Goal: Task Accomplishment & Management: Manage account settings

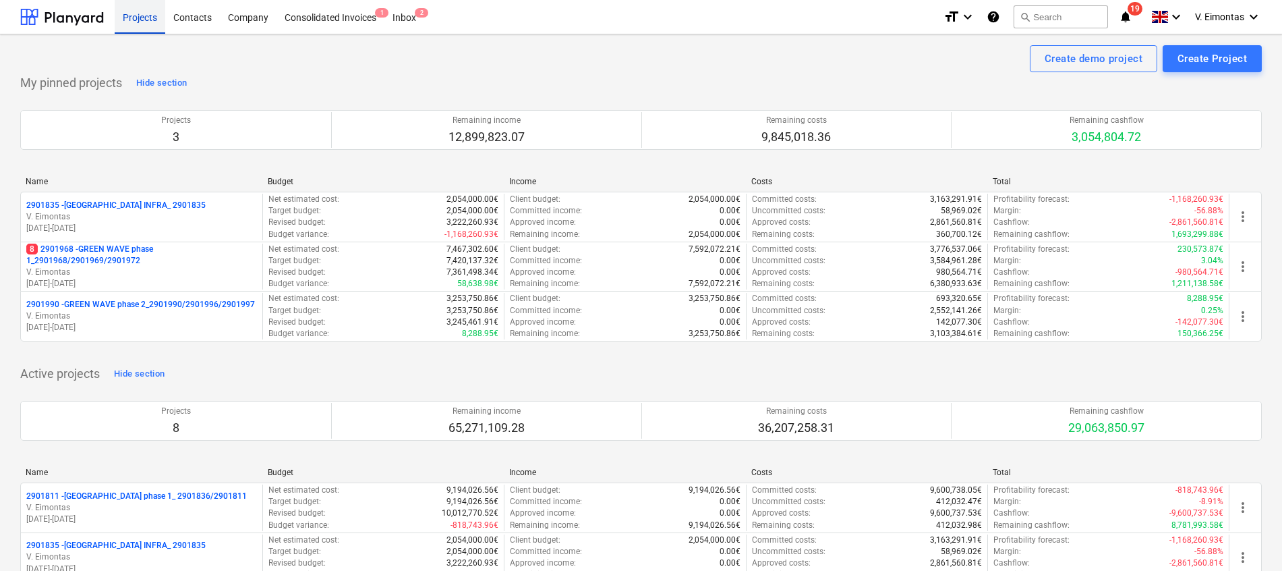
click at [140, 18] on div "Projects" at bounding box center [140, 16] width 51 height 34
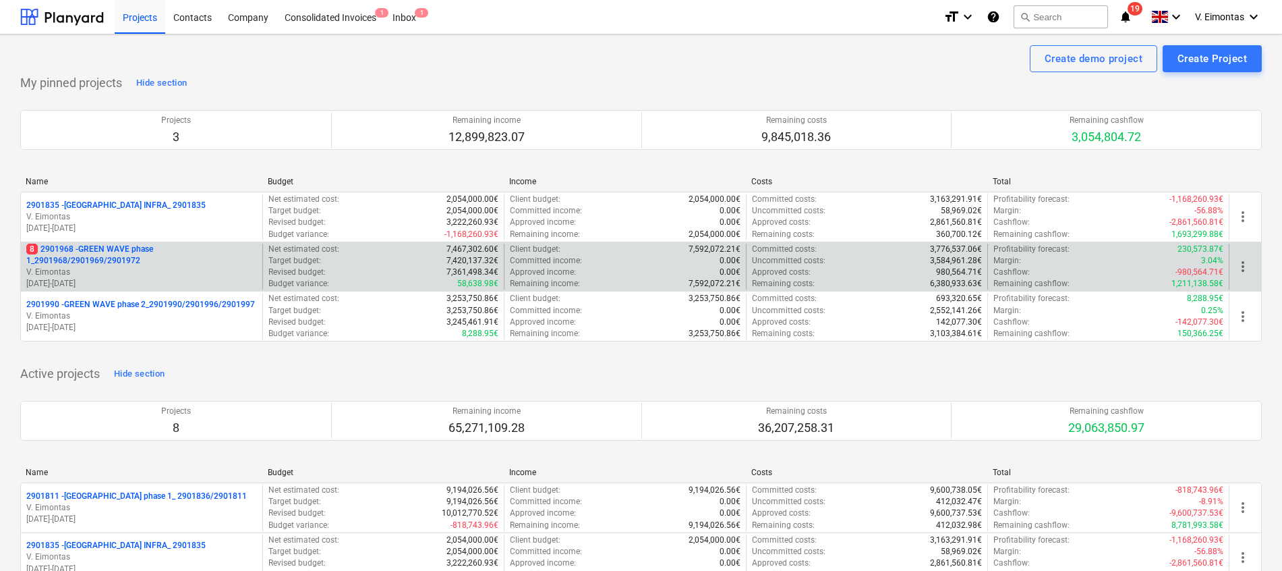
click at [131, 262] on p "8 2901968 - GREEN WAVE phase 1_2901968/2901969/2901972" at bounding box center [141, 254] width 231 height 23
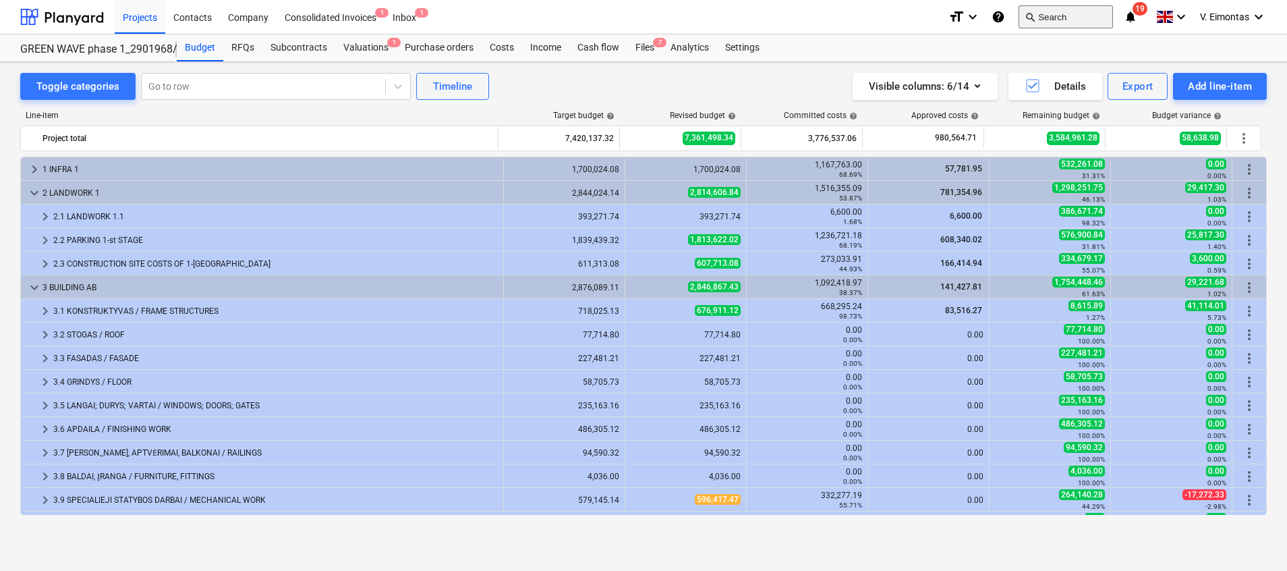
click at [1053, 22] on button "search Search" at bounding box center [1066, 16] width 94 height 23
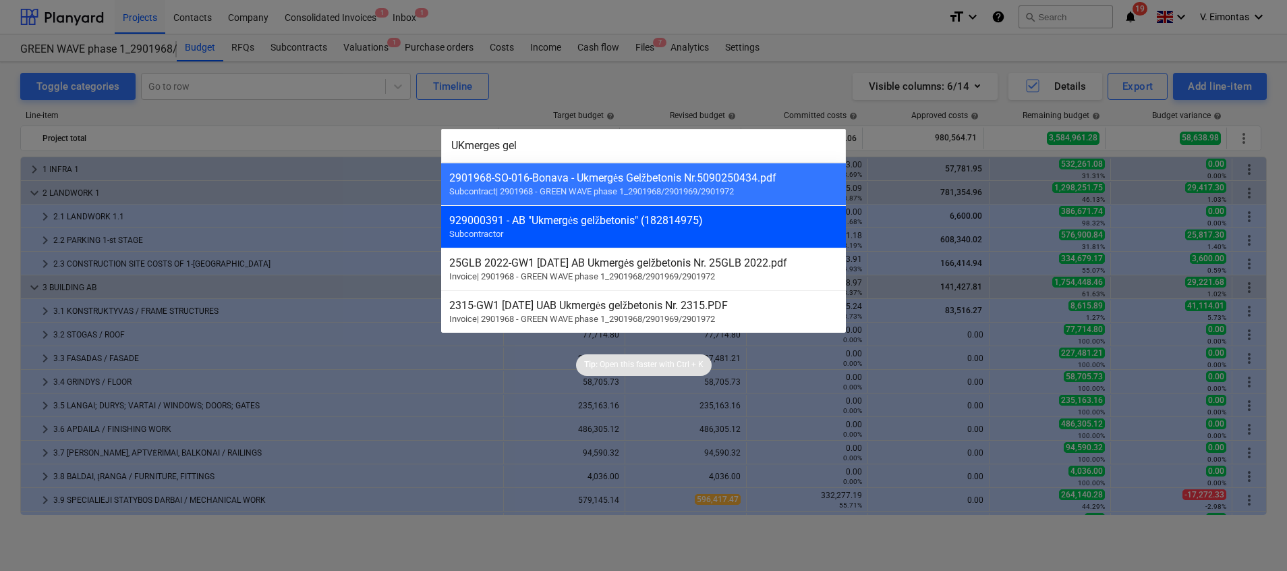
type input "UKmerges gel"
click at [591, 219] on div "929000391 - AB "Ukmergės gelžbetonis" (182814975)" at bounding box center [643, 220] width 389 height 13
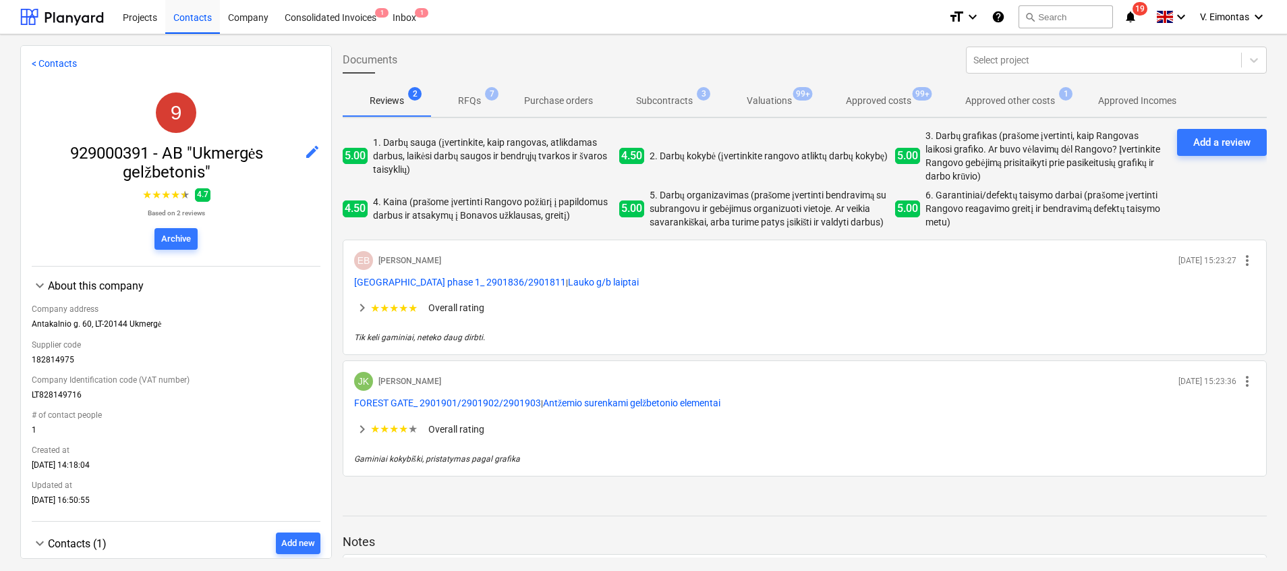
click at [666, 94] on p "Subcontracts" at bounding box center [664, 101] width 57 height 14
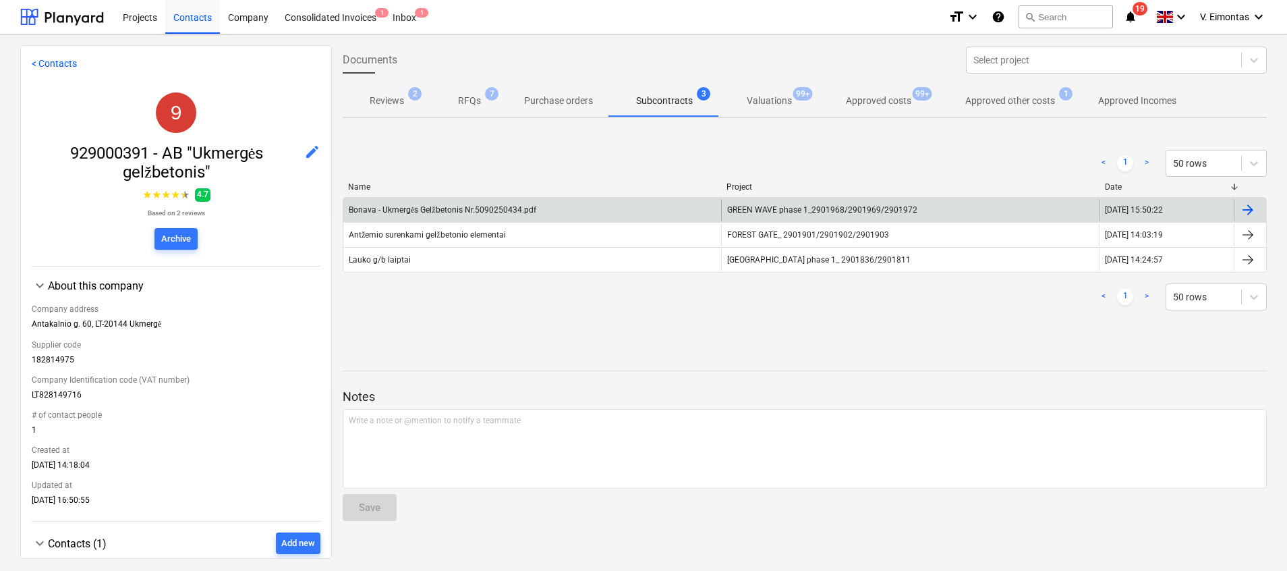
click at [748, 206] on span "GREEN WAVE phase 1_2901968/2901969/2901972" at bounding box center [822, 209] width 190 height 9
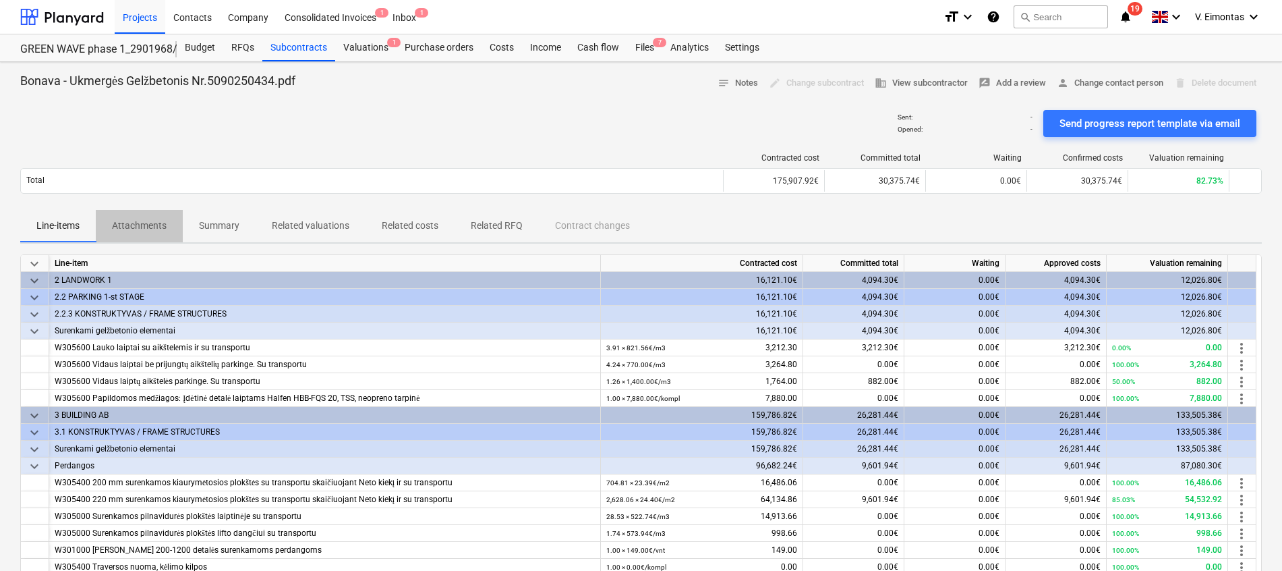
click at [157, 223] on p "Attachments" at bounding box center [139, 226] width 55 height 14
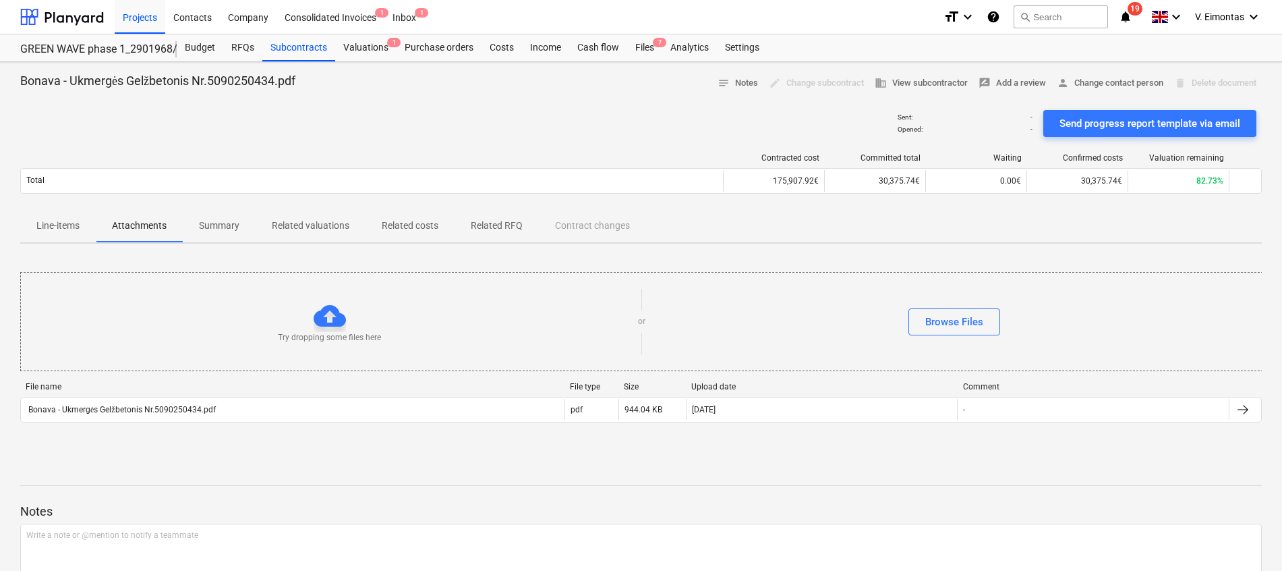
click at [73, 225] on p "Line-items" at bounding box center [57, 226] width 43 height 14
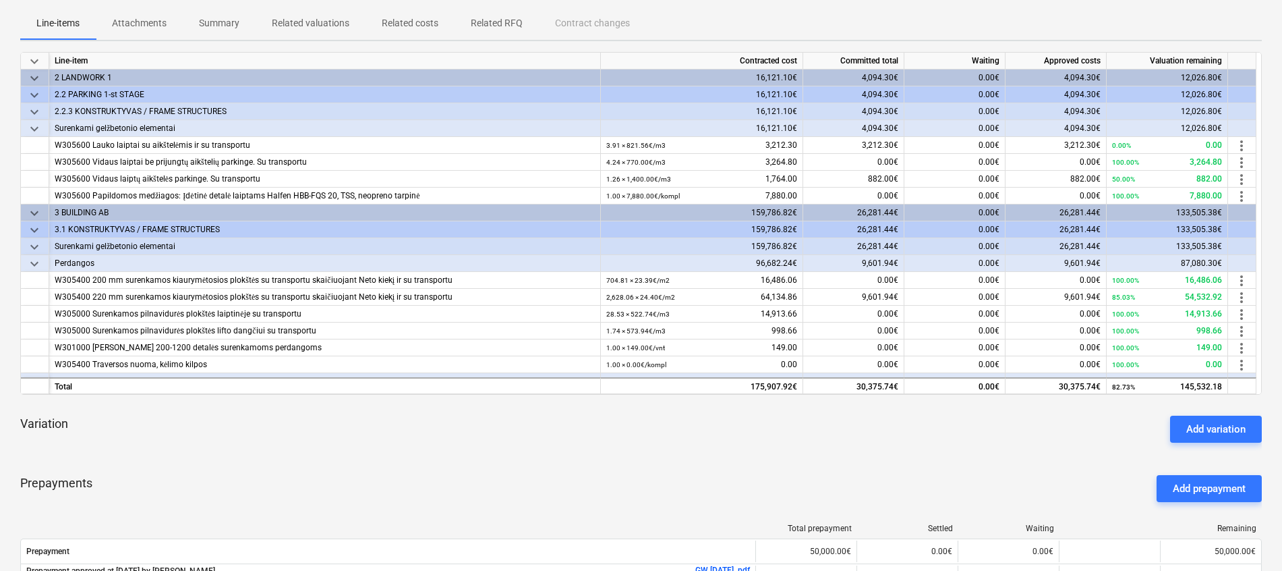
scroll to position [101, 0]
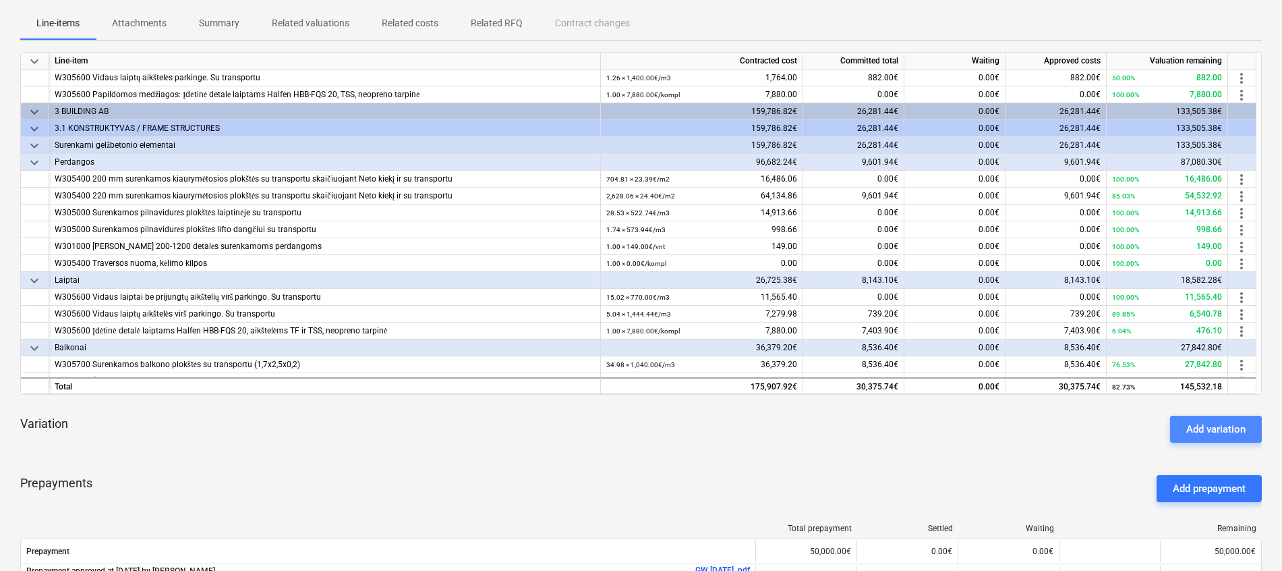
click at [1207, 432] on div "Add variation" at bounding box center [1215, 429] width 59 height 18
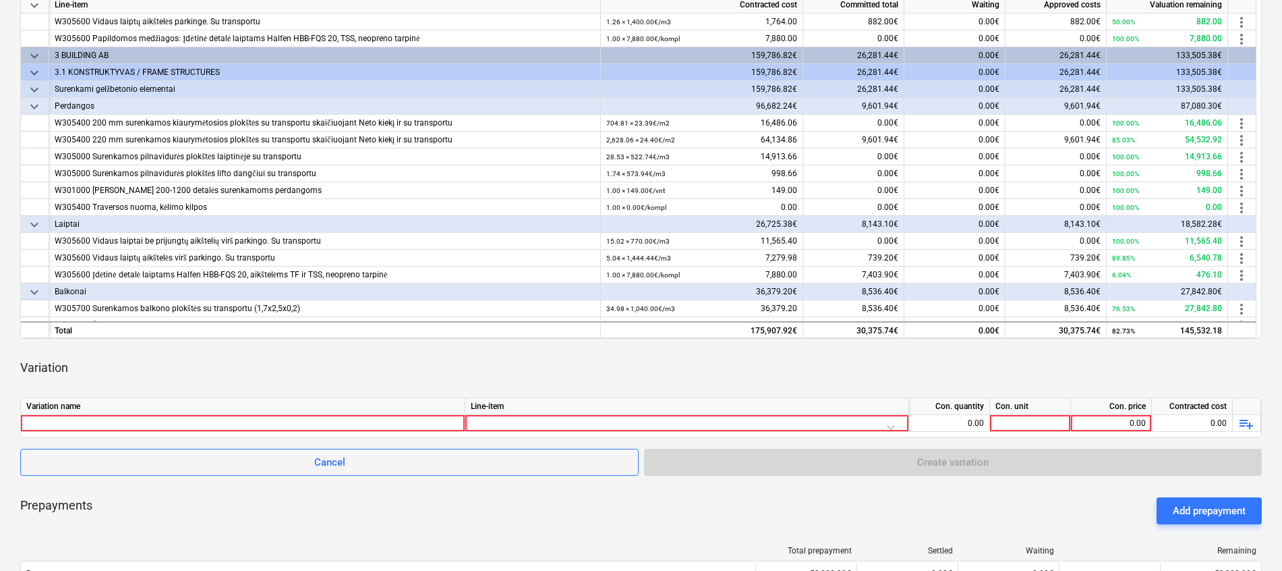
scroll to position [304, 0]
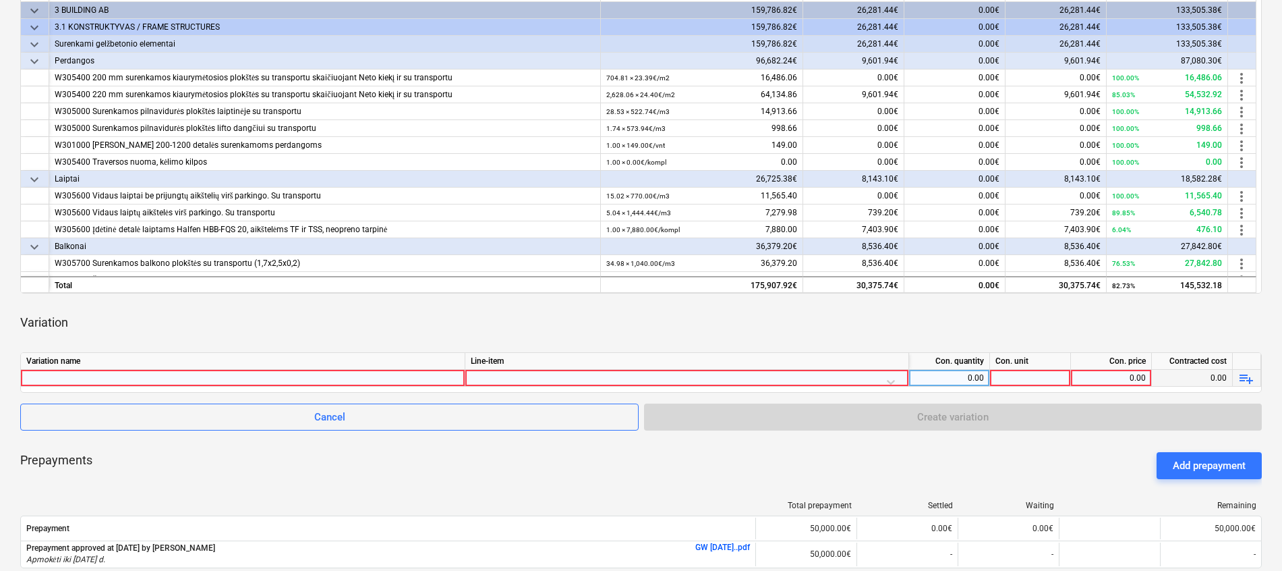
click at [200, 375] on div at bounding box center [242, 378] width 433 height 16
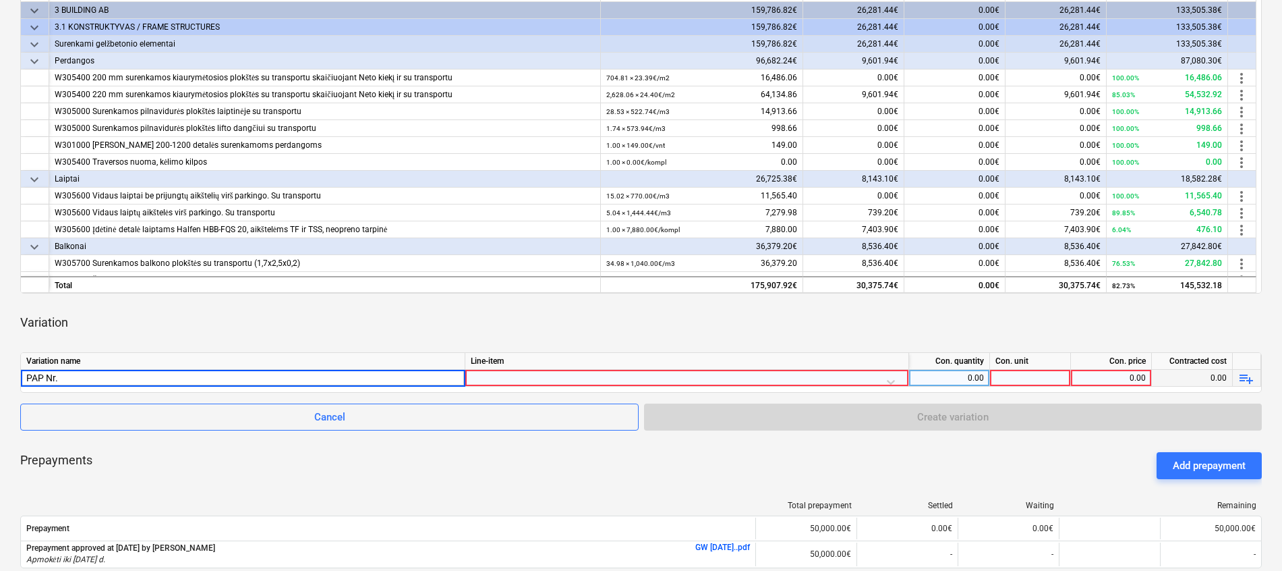
type input "PAP Nr. 1"
click at [697, 380] on div at bounding box center [687, 382] width 432 height 24
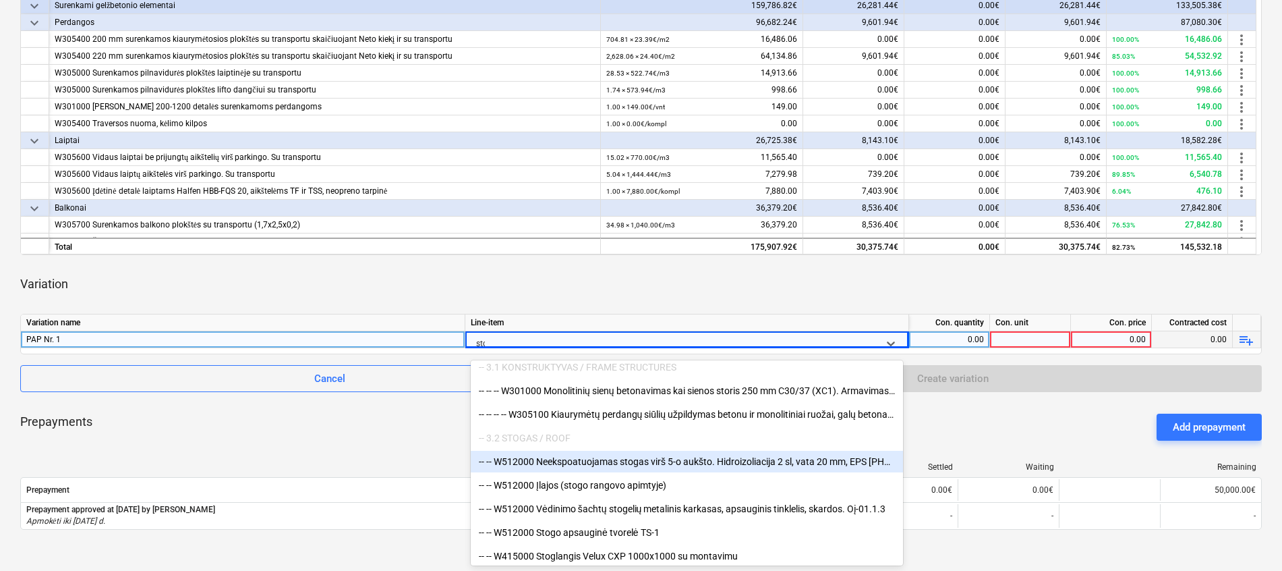
scroll to position [718, 0]
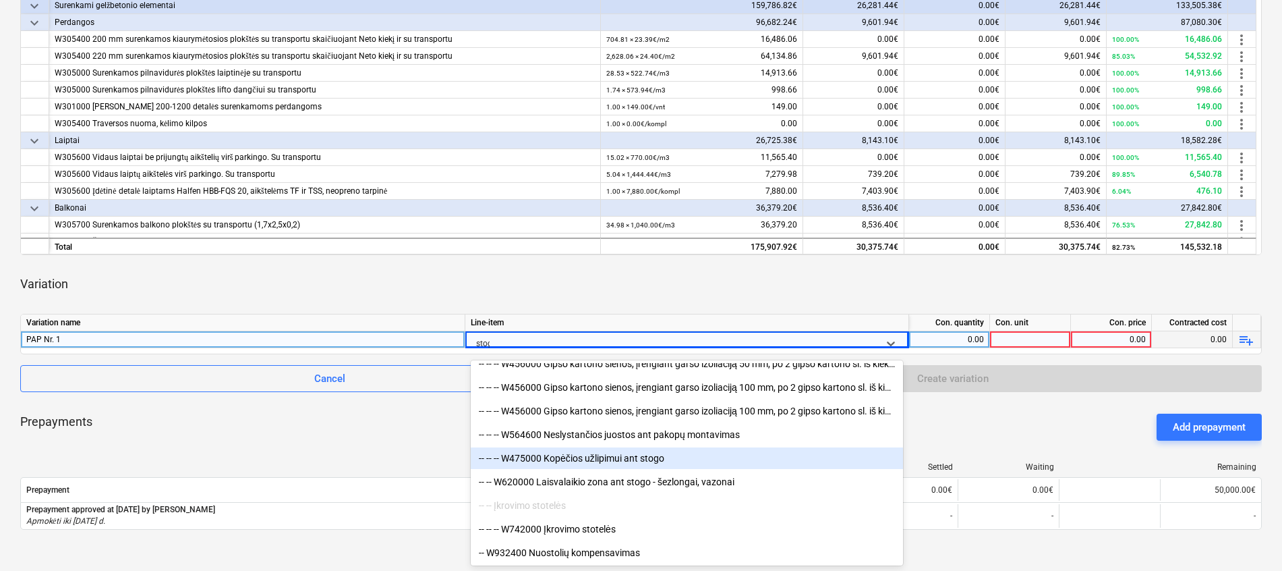
type input "stoge"
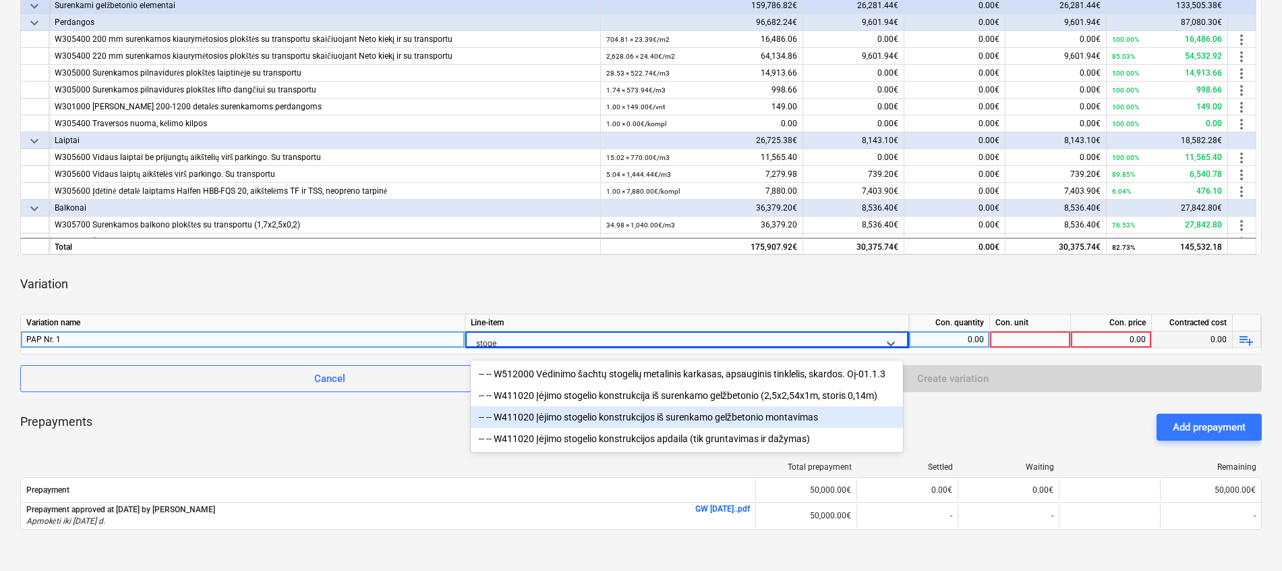
click at [758, 417] on div "-- -- W411020 Įėjimo stogelio konstrukcijos iš surenkamo gelžbetonio montavimas" at bounding box center [687, 417] width 432 height 22
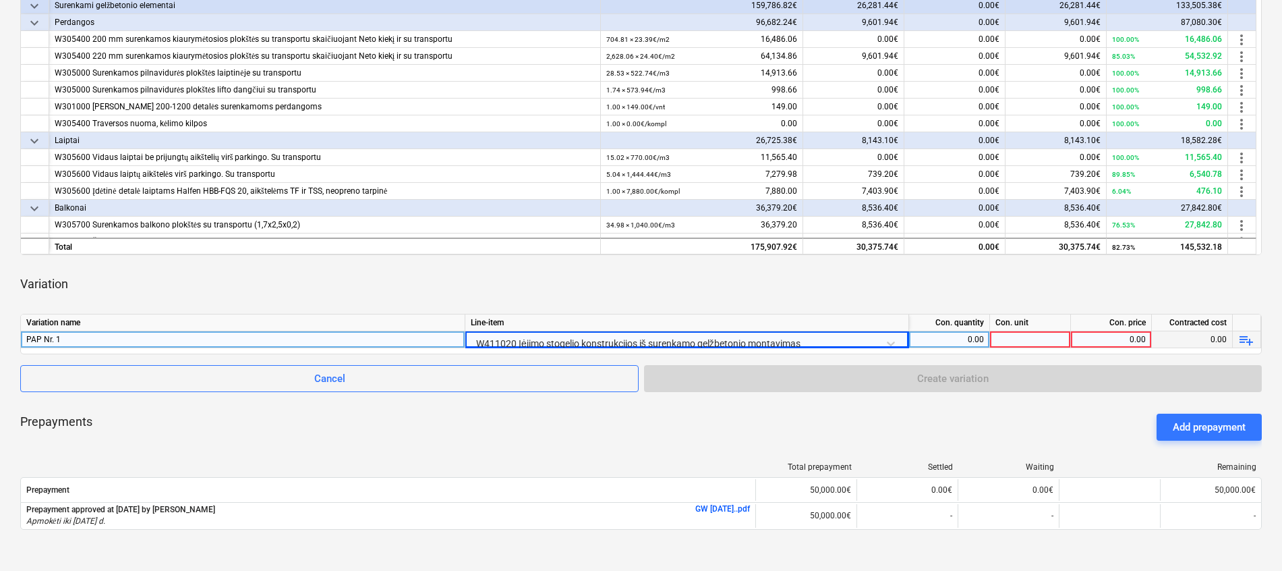
click at [1031, 332] on div at bounding box center [1030, 339] width 81 height 17
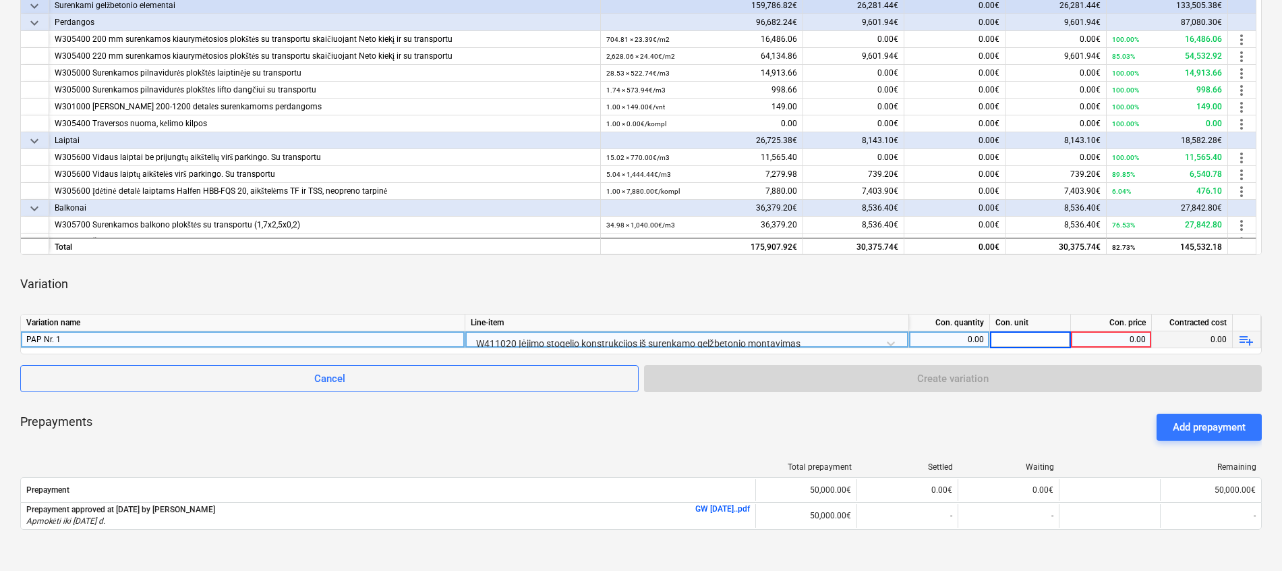
click at [1110, 335] on div "0.00" at bounding box center [1111, 339] width 69 height 17
click at [786, 340] on div "W411020 Įėjimo stogelio konstrukcijos iš surenkamo gelžbetonio montavimas" at bounding box center [687, 343] width 432 height 24
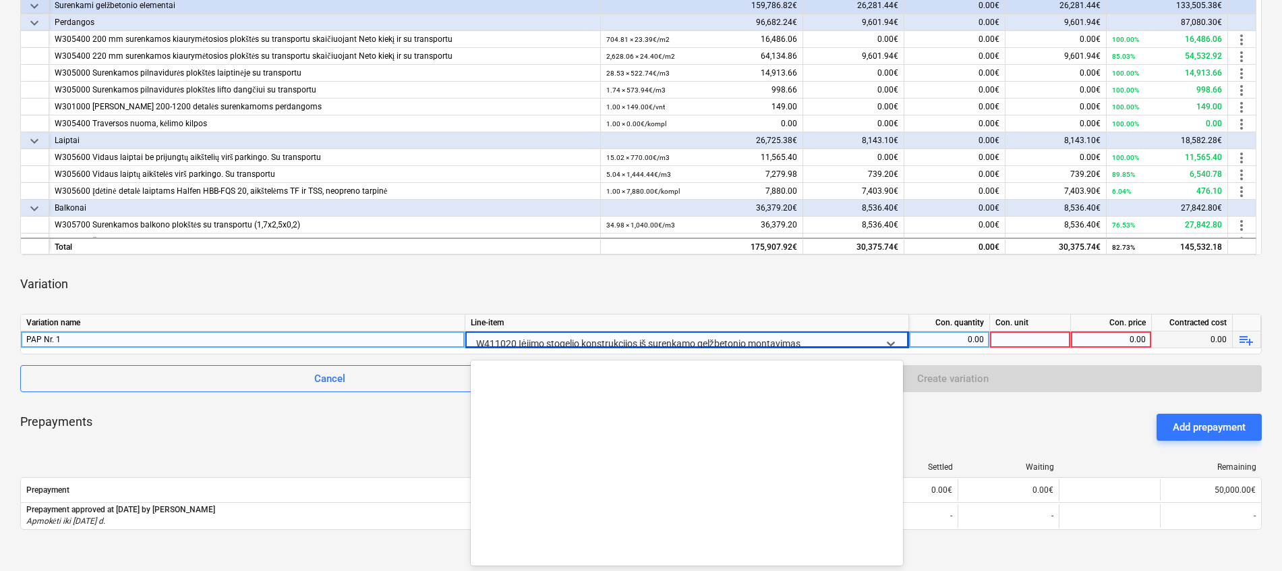
scroll to position [7909, 0]
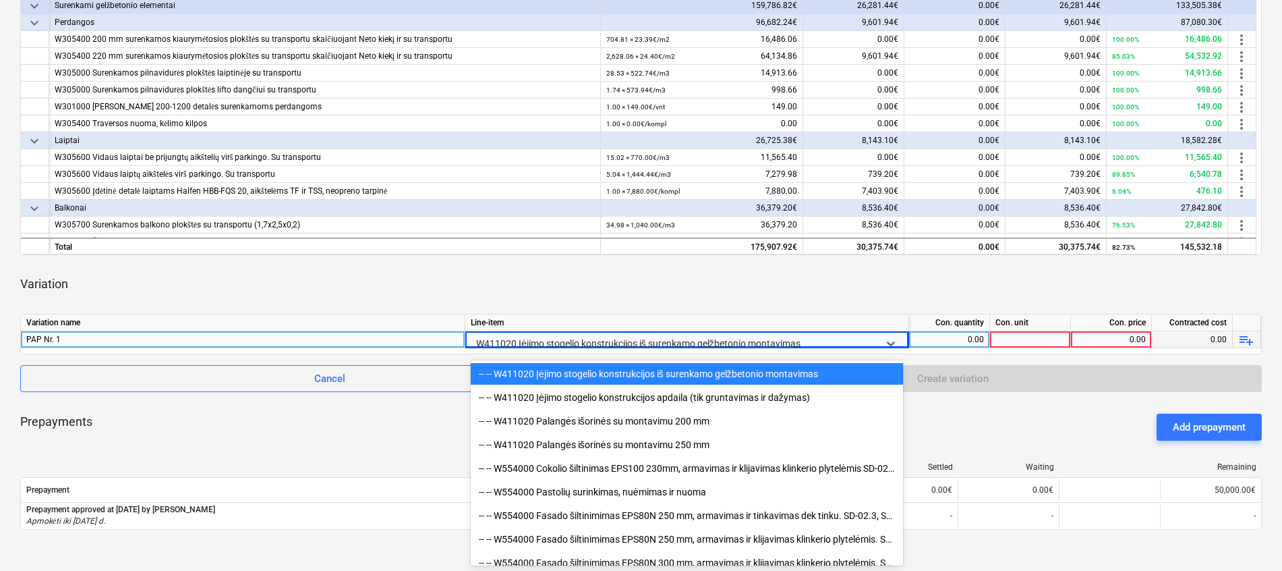
click at [736, 370] on div "-- -- W411020 Įėjimo stogelio konstrukcijos iš surenkamo gelžbetonio montavimas" at bounding box center [687, 374] width 432 height 22
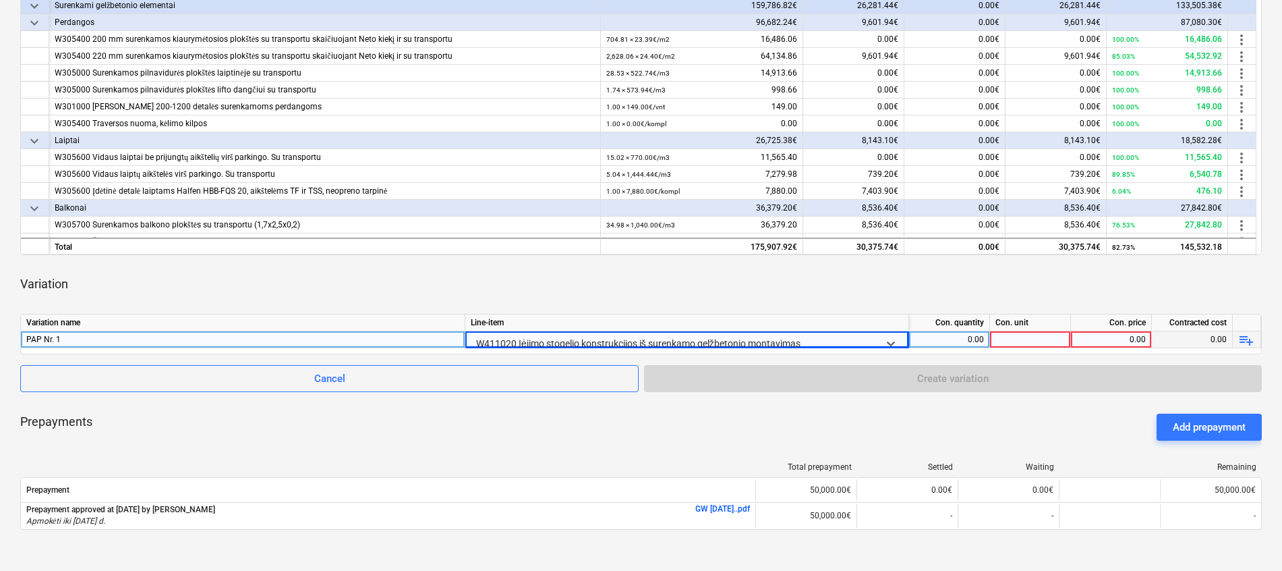
click at [616, 339] on div at bounding box center [674, 343] width 397 height 17
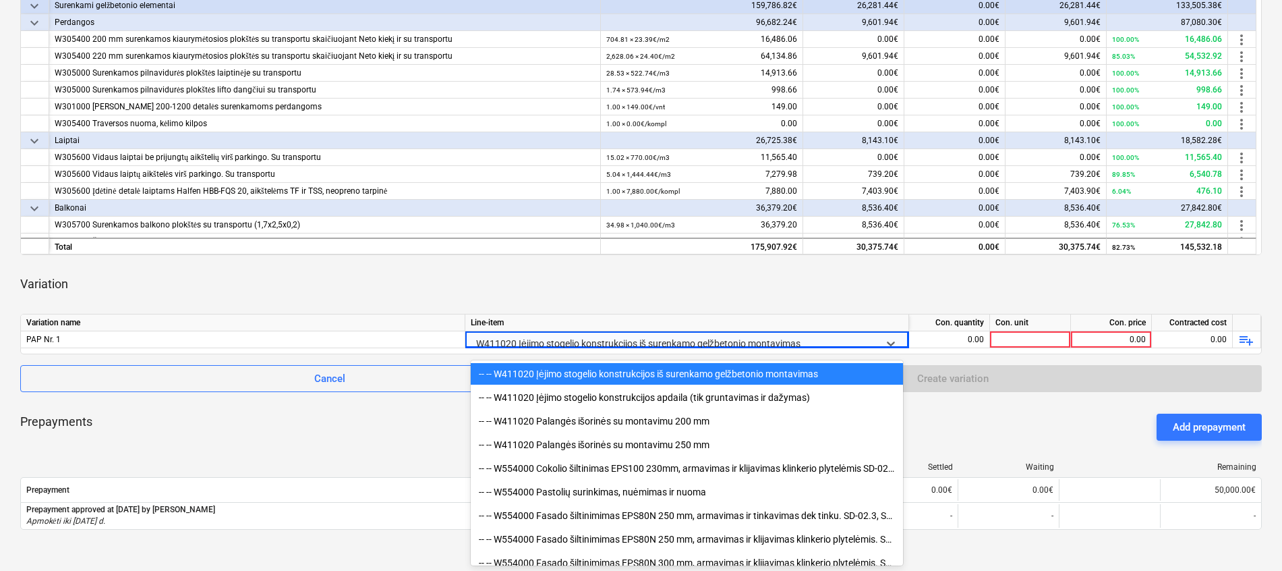
type input "5"
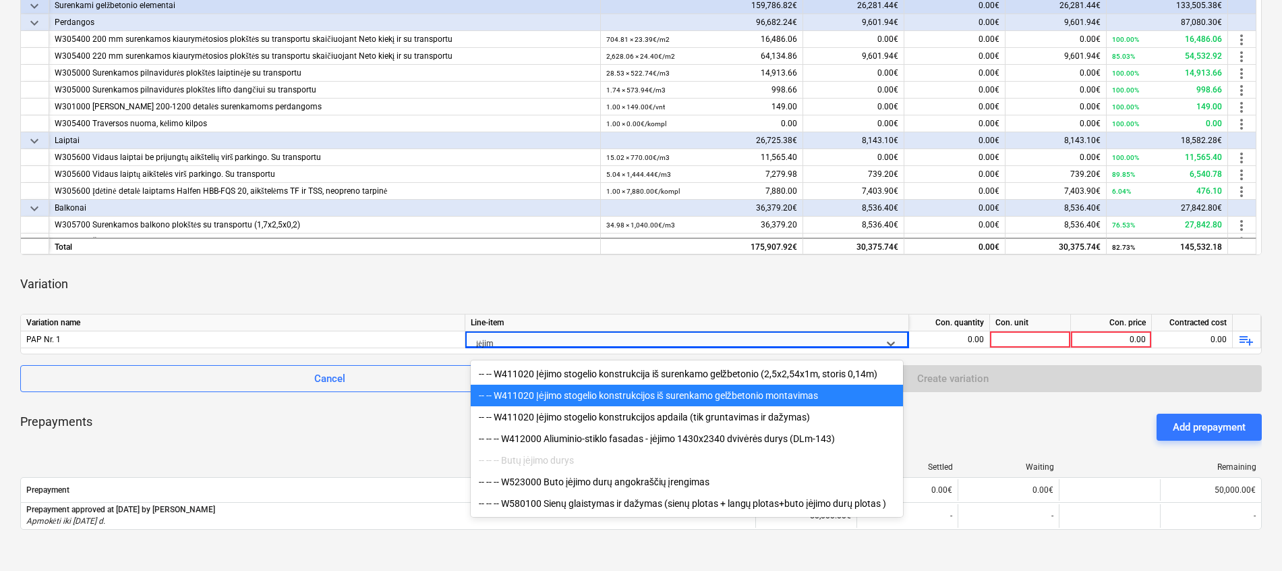
type input "įėjimo"
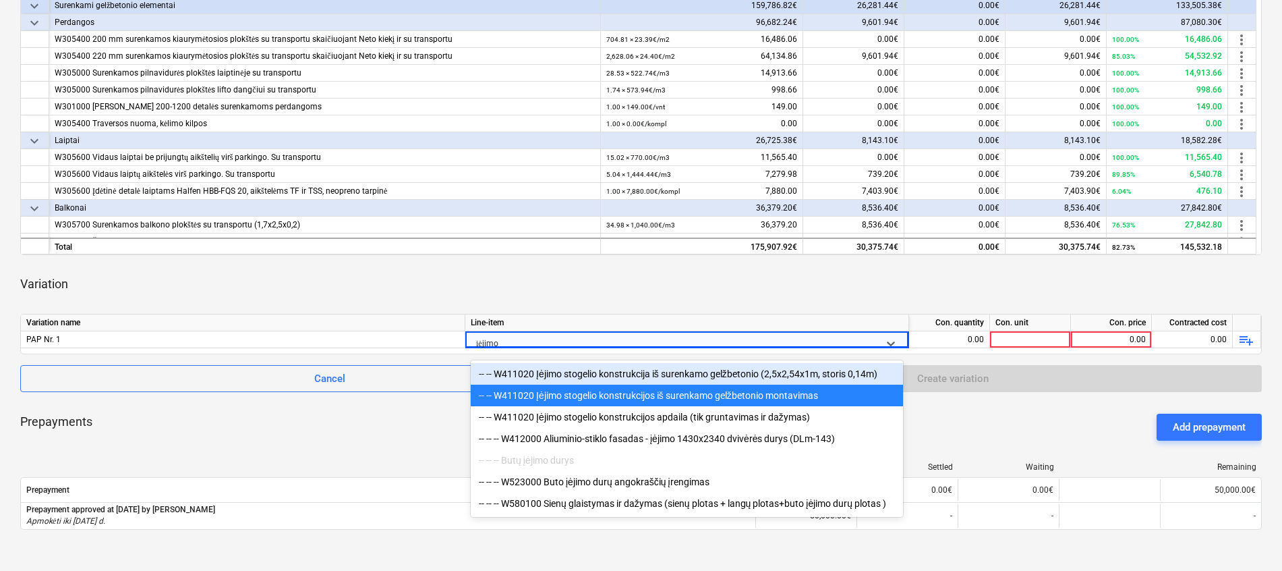
click at [735, 372] on div "-- -- W411020 Įėjimo stogelio konstrukcija iš surenkamo gelžbetonio (2,5x2,54x1…" at bounding box center [687, 374] width 432 height 22
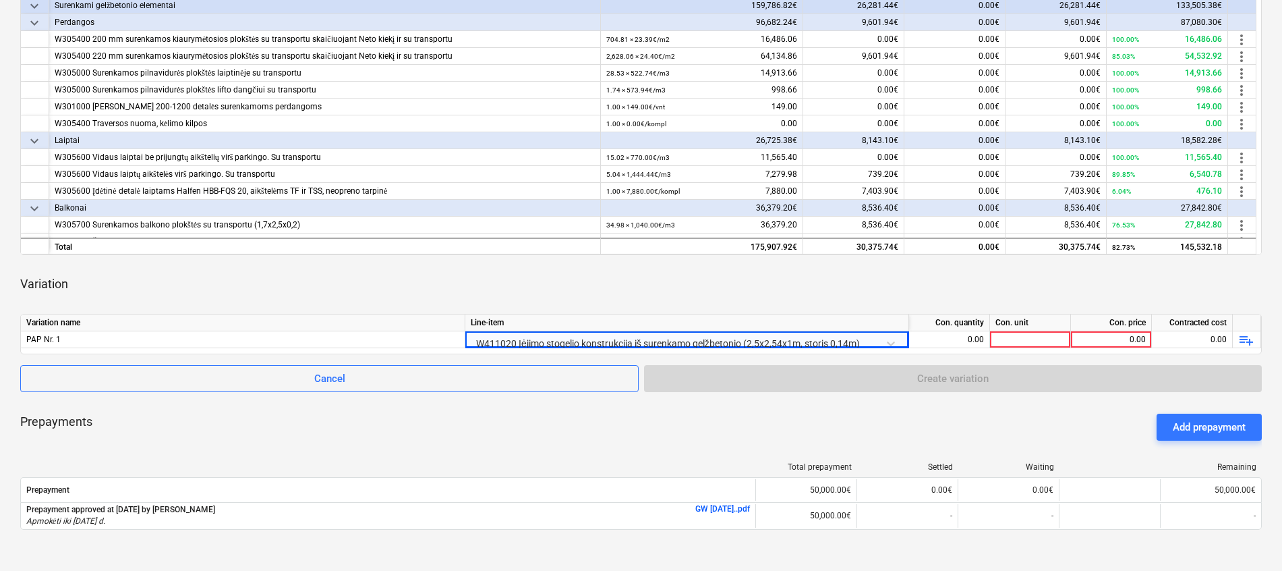
click at [866, 297] on div "Variation" at bounding box center [641, 284] width 1242 height 38
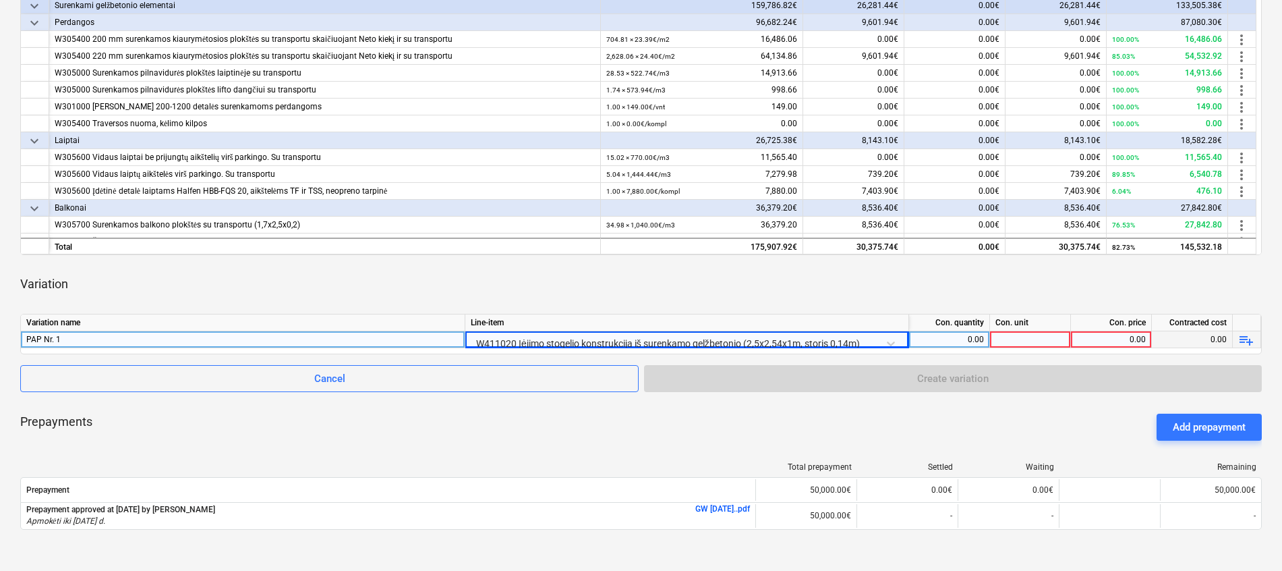
click at [1027, 343] on div at bounding box center [1030, 339] width 81 height 17
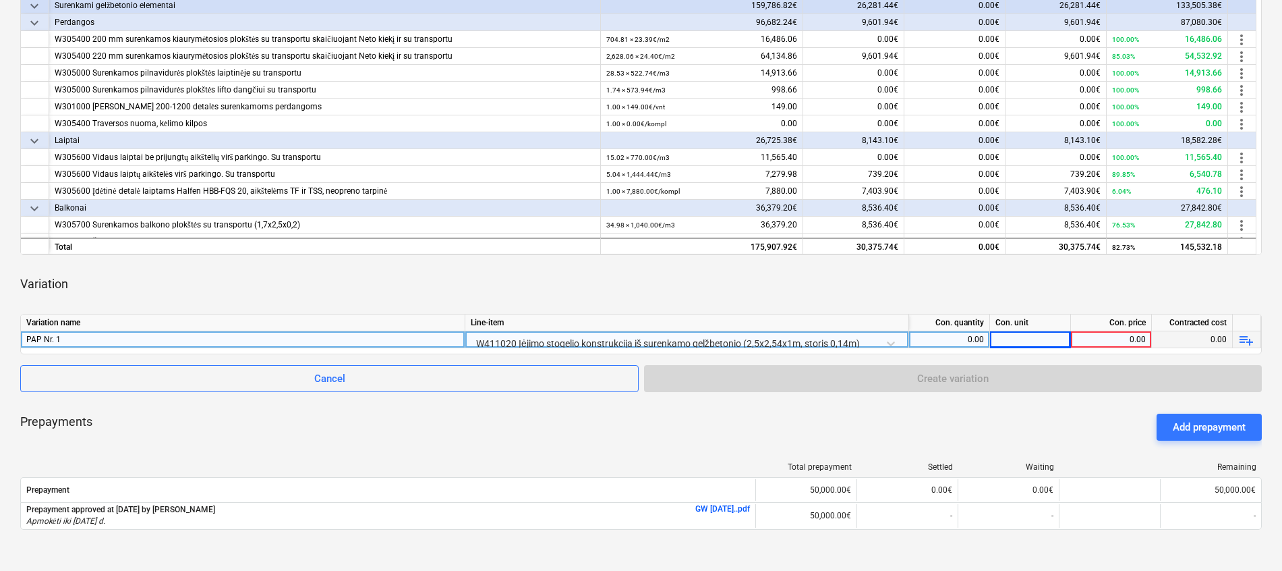
click at [983, 339] on div "0.00" at bounding box center [949, 339] width 69 height 17
click at [1042, 344] on div at bounding box center [1030, 339] width 81 height 17
type input "e"
type input "č"
type input "2"
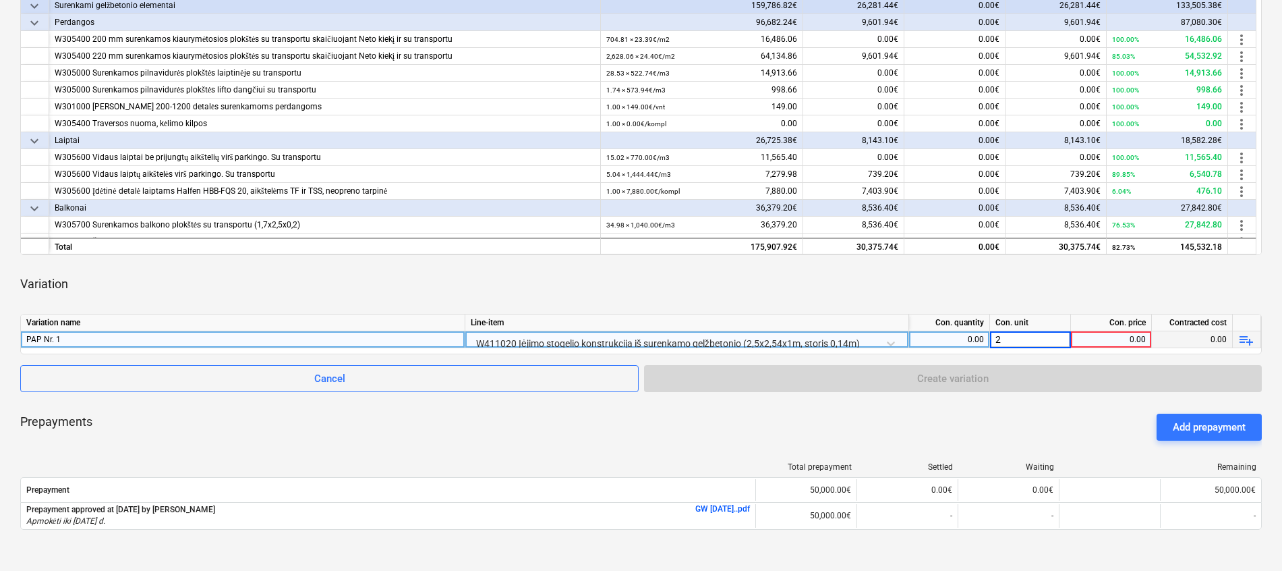
click at [958, 343] on div "0.00" at bounding box center [949, 339] width 69 height 17
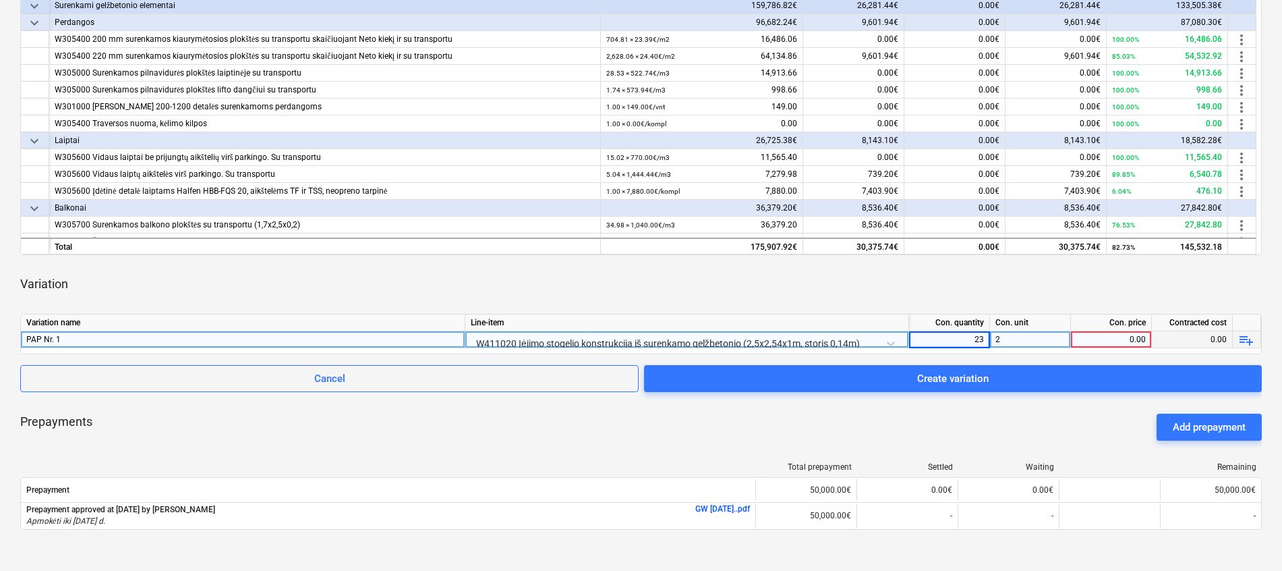
type input "2"
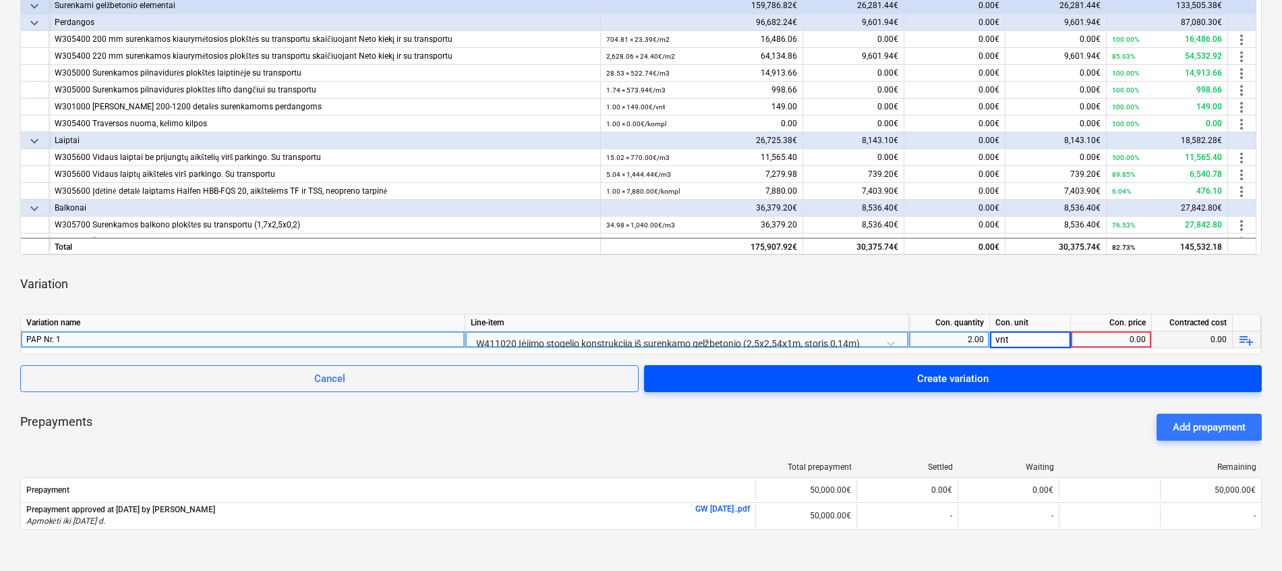
type input "vnt."
type input "1000"
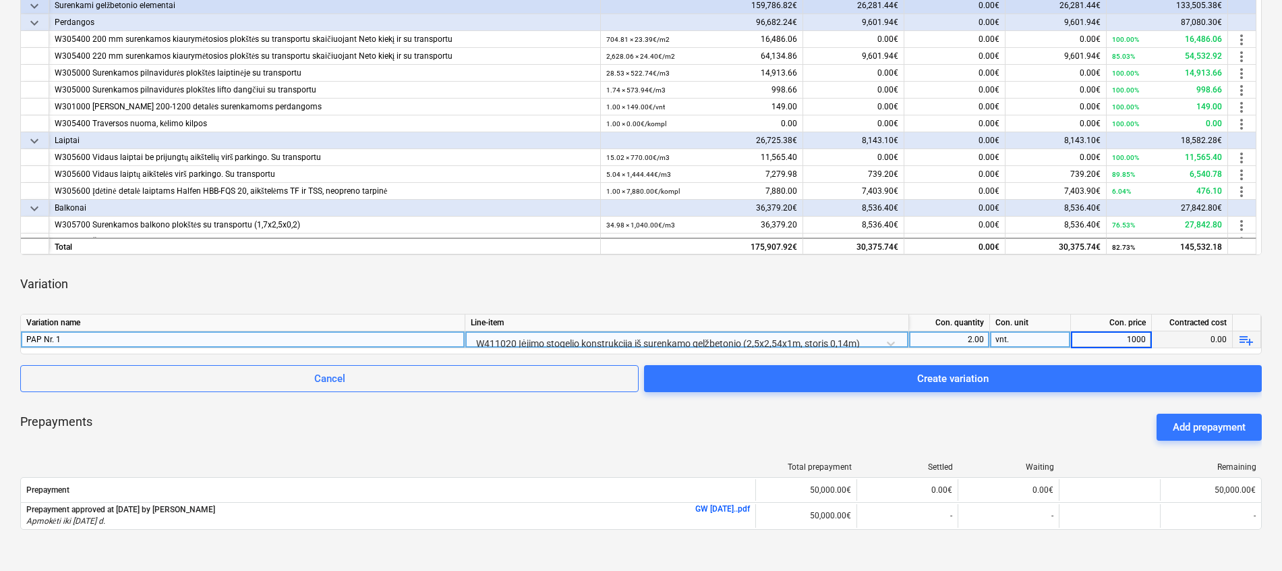
click at [1035, 292] on div "Variation" at bounding box center [641, 284] width 1242 height 38
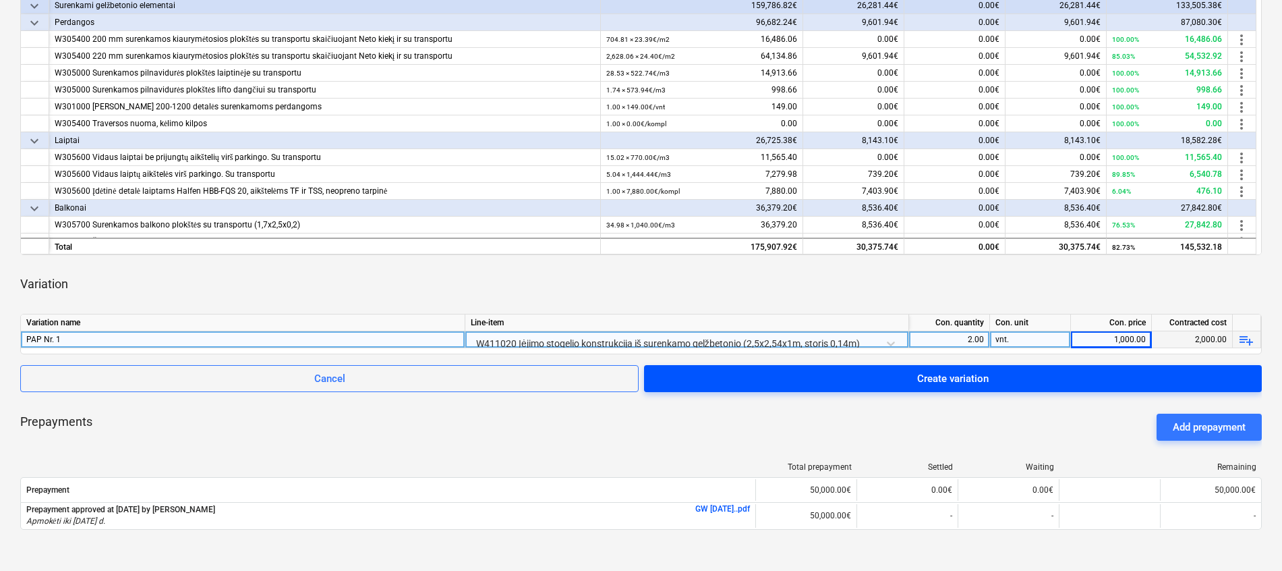
click at [896, 384] on span "Create variation" at bounding box center [952, 379] width 585 height 18
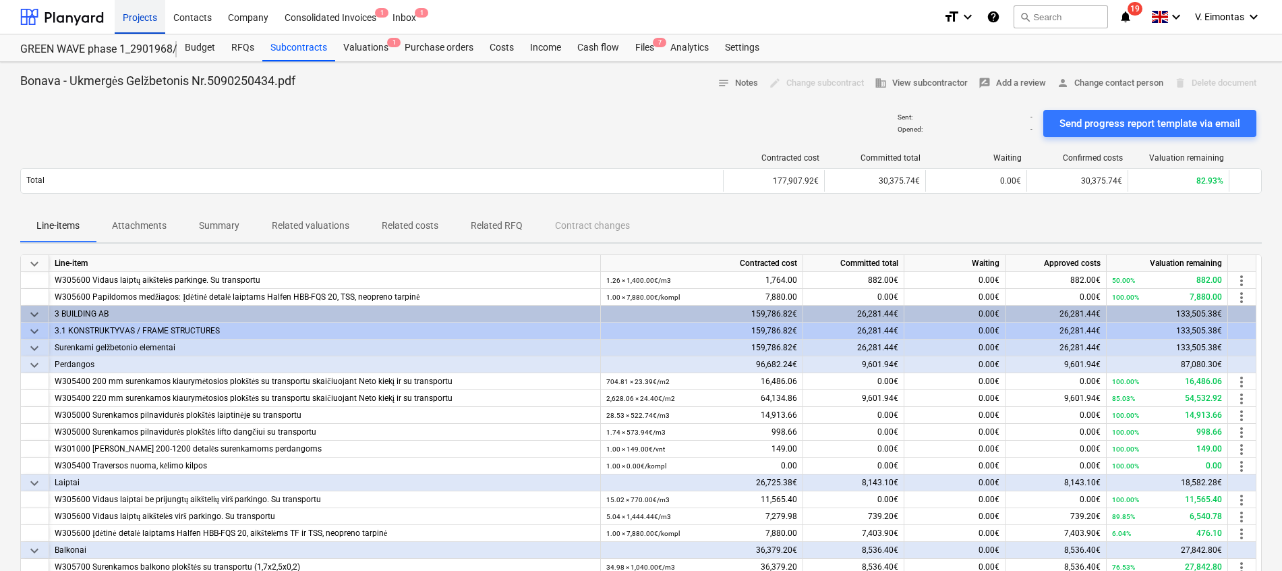
click at [140, 12] on div "Projects" at bounding box center [140, 16] width 51 height 34
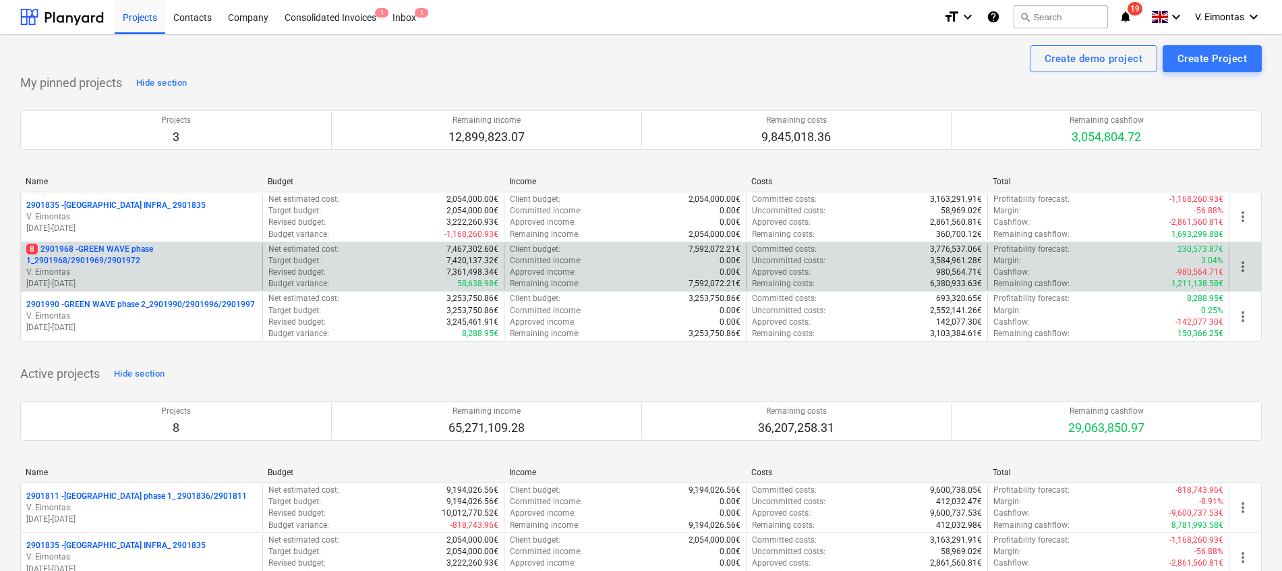
click at [75, 254] on p "8 2901968 - GREEN WAVE phase 1_2901968/2901969/2901972" at bounding box center [141, 254] width 231 height 23
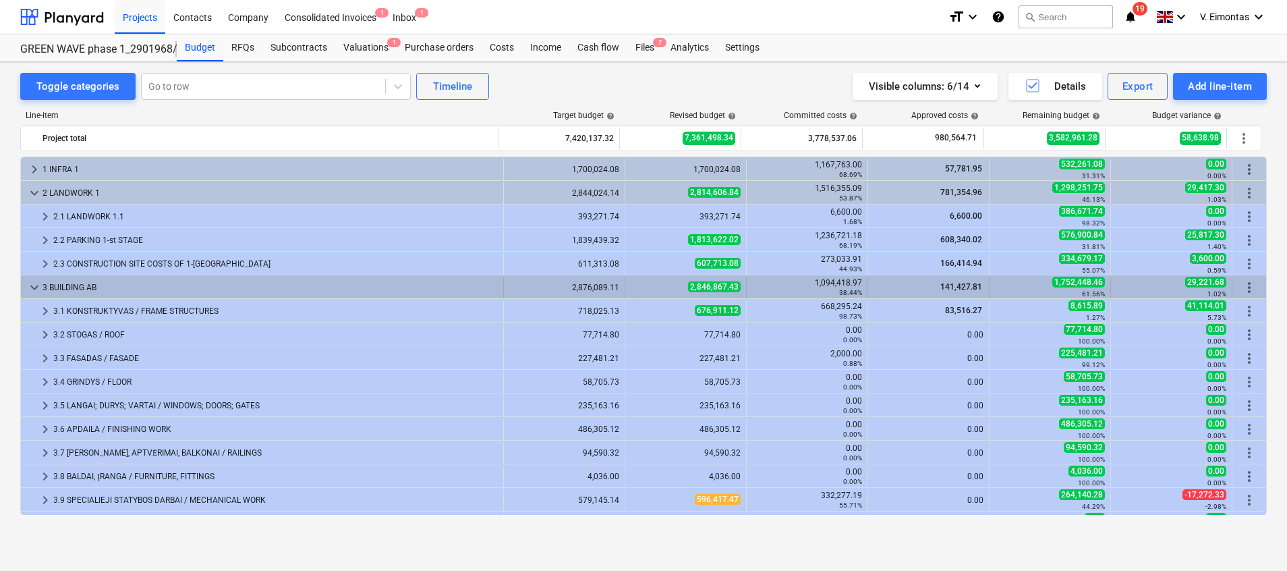
click at [113, 293] on div "3 BUILDING AB" at bounding box center [269, 288] width 455 height 22
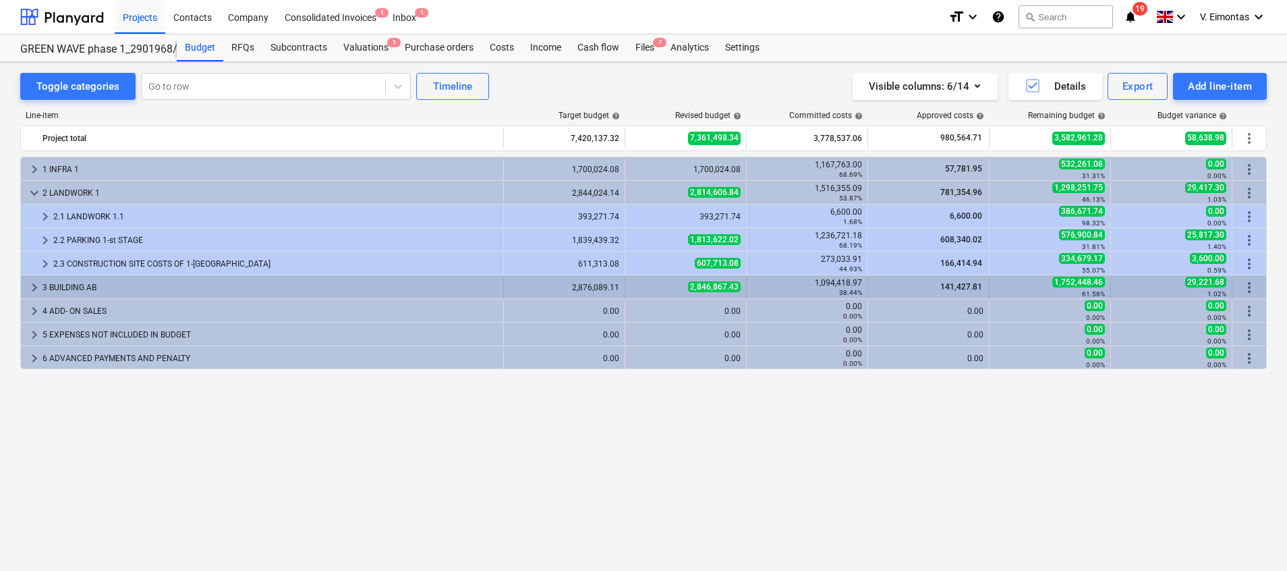
click at [119, 280] on div "3 BUILDING AB" at bounding box center [269, 288] width 455 height 22
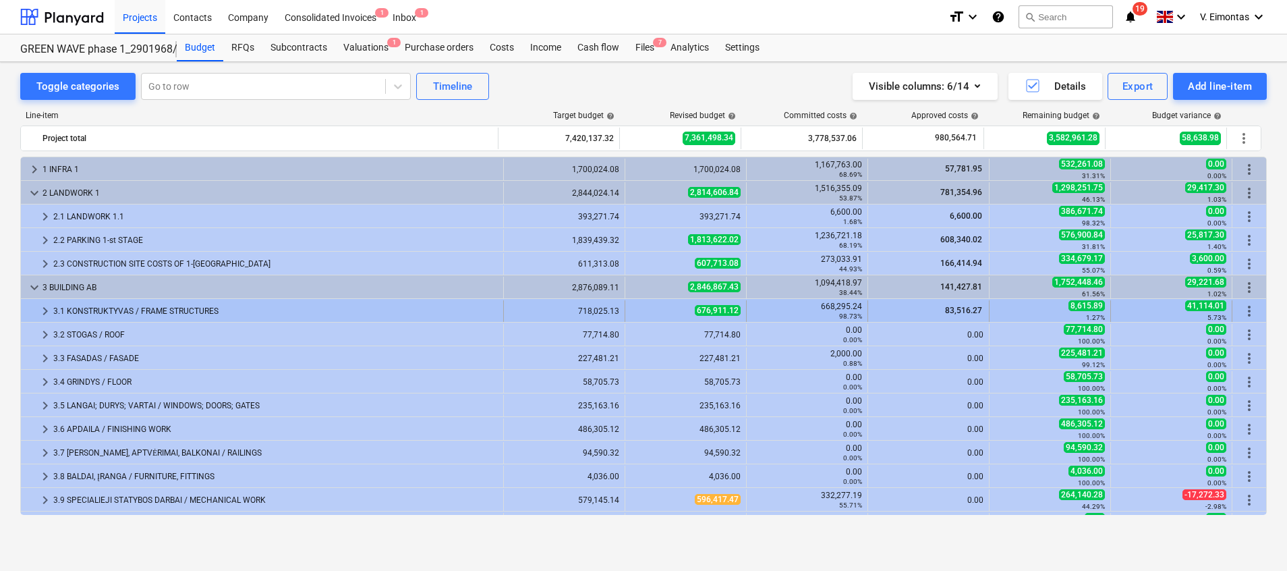
click at [117, 318] on div "3.1 KONSTRUKTYVAS / FRAME STRUCTURES" at bounding box center [275, 311] width 445 height 22
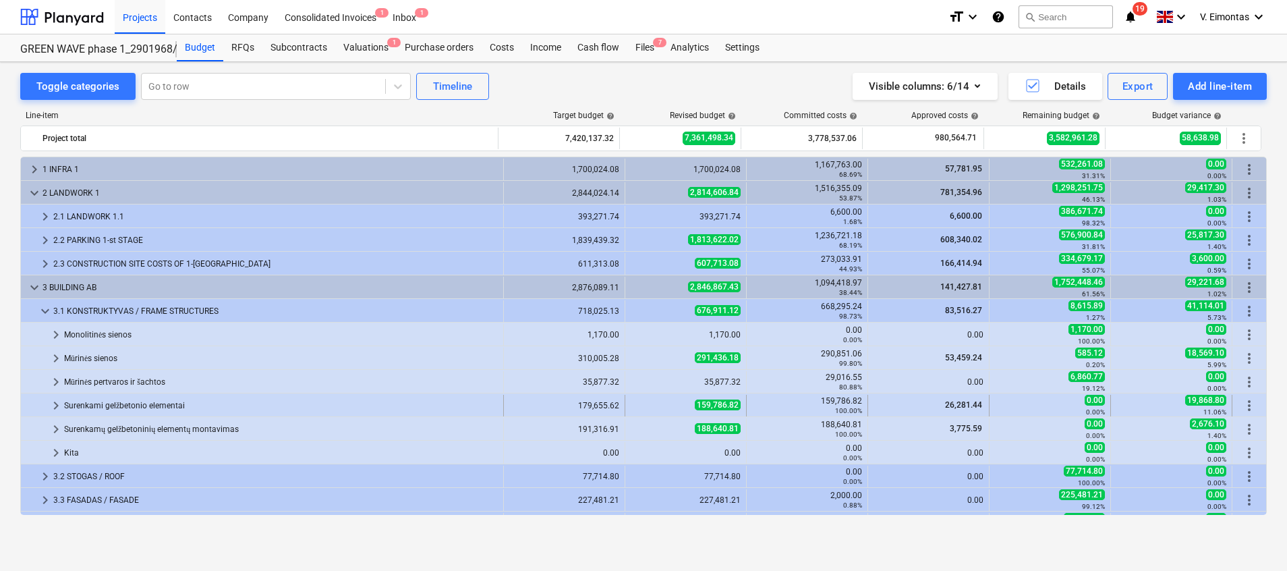
click at [136, 403] on div "Surenkami gelžbetonio elementai" at bounding box center [281, 406] width 434 height 22
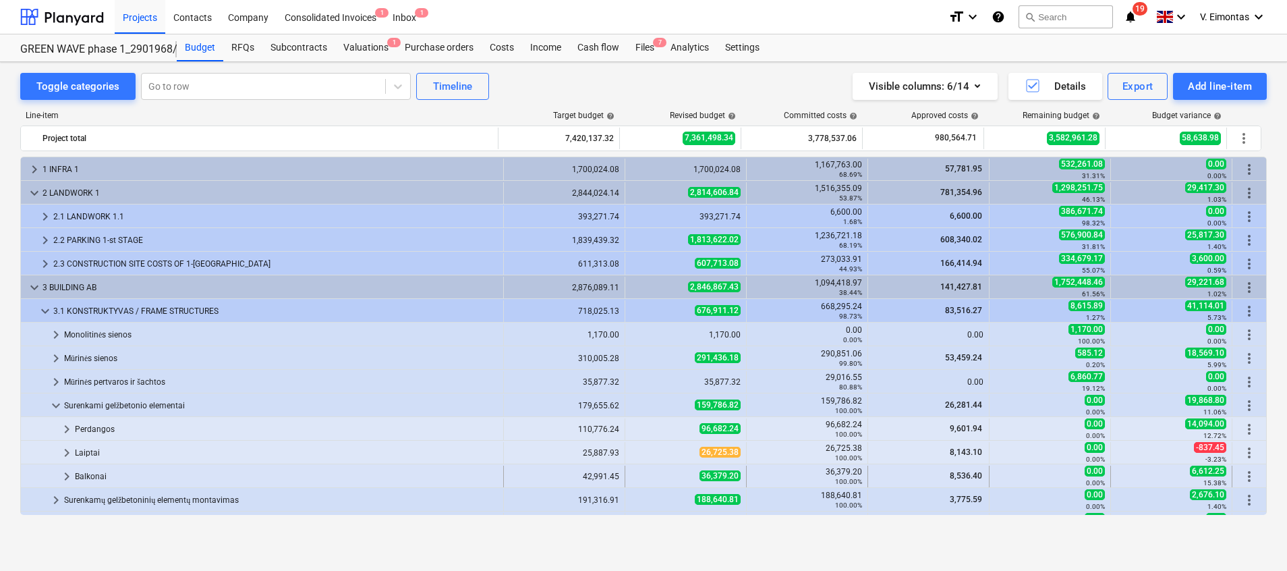
click at [110, 476] on div "Balkonai" at bounding box center [286, 476] width 423 height 22
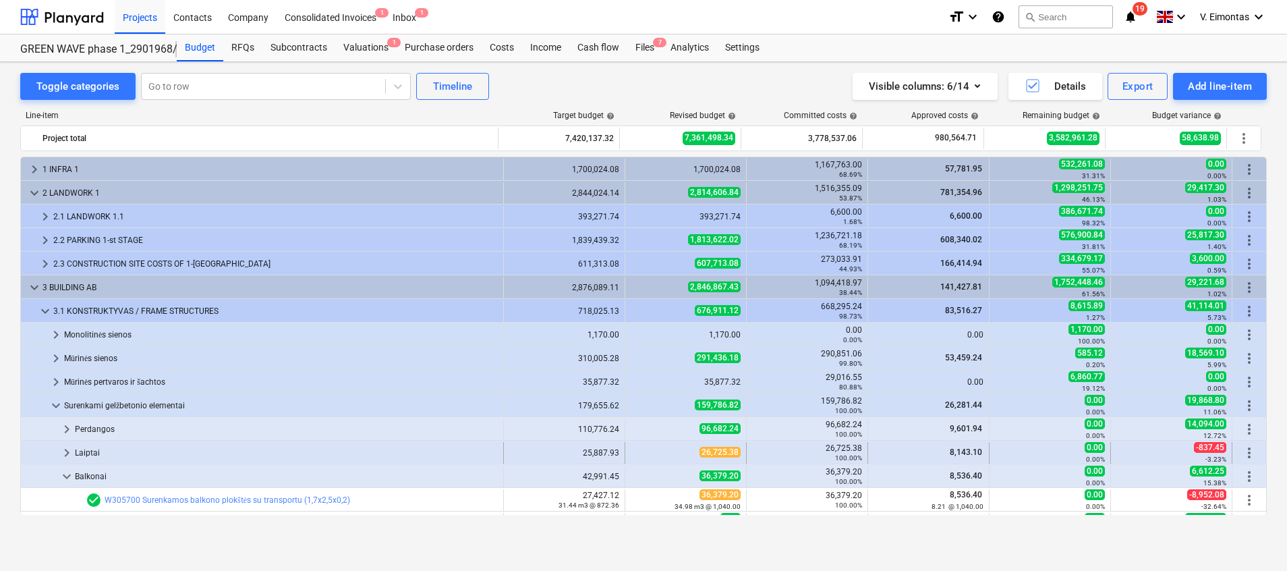
click at [106, 452] on div "Laiptai" at bounding box center [286, 453] width 423 height 22
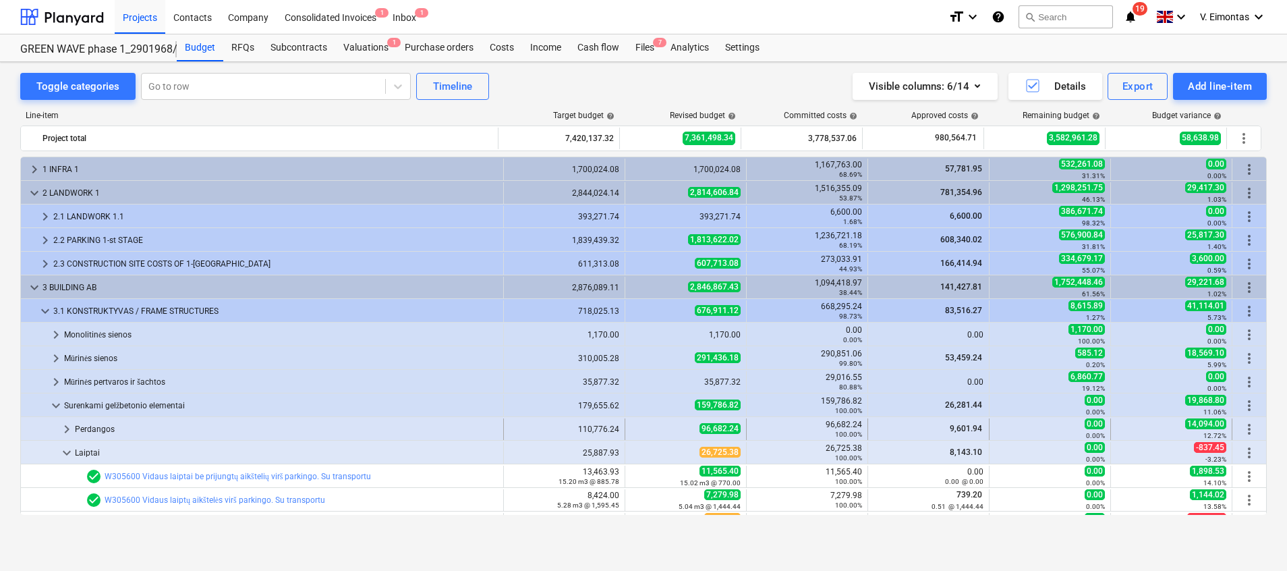
click at [118, 422] on div "Perdangos" at bounding box center [286, 429] width 423 height 22
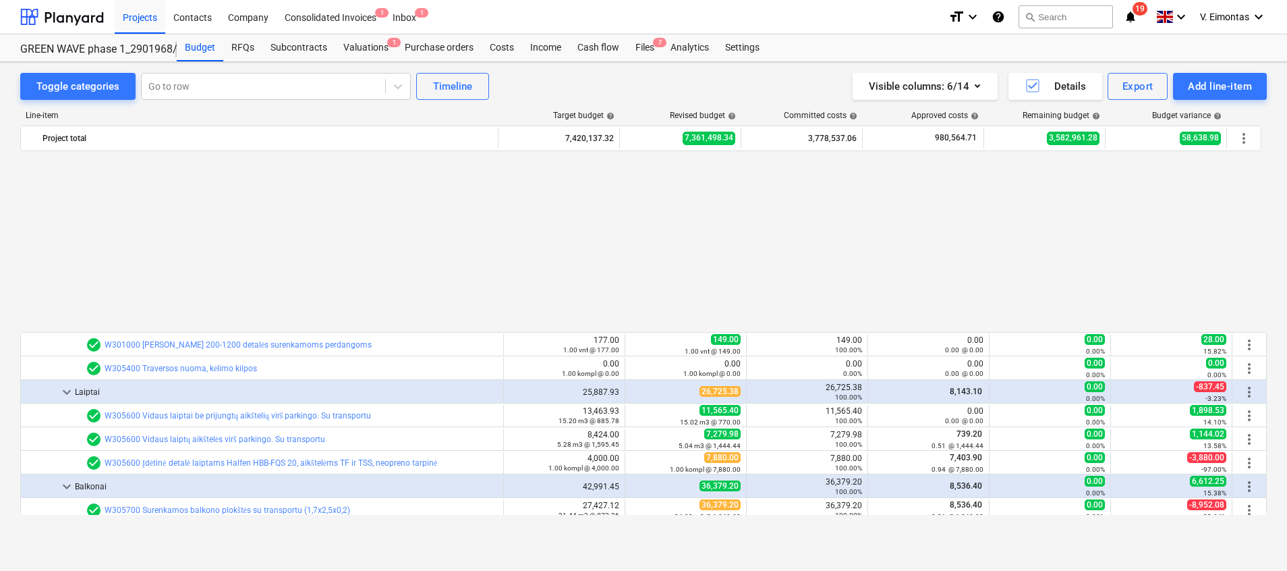
scroll to position [405, 0]
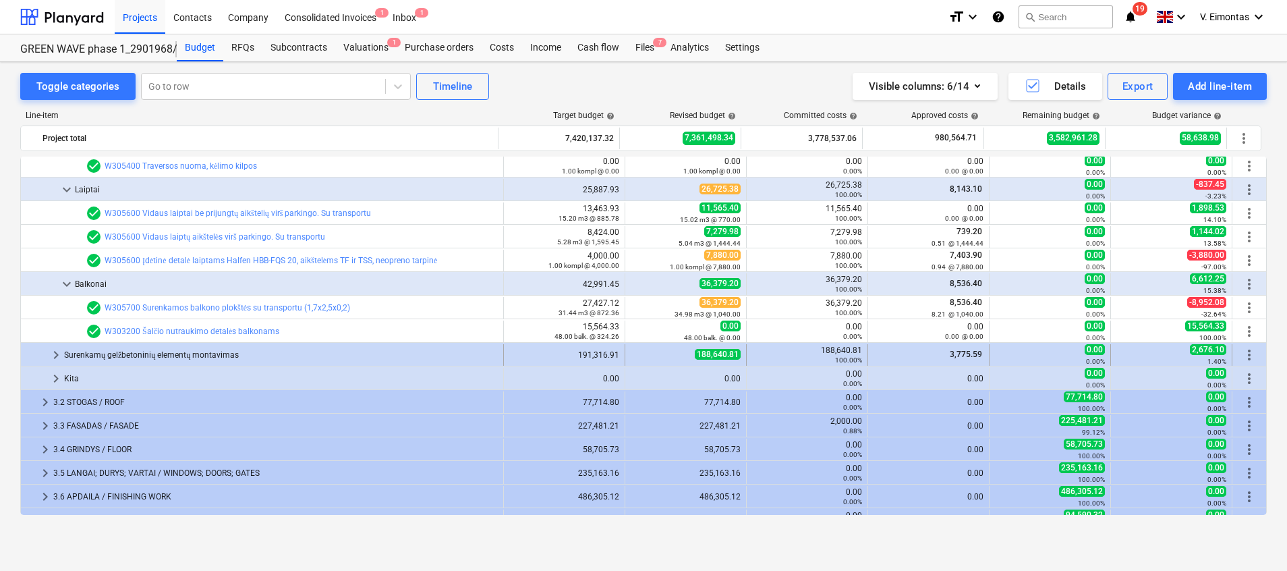
click at [142, 351] on div "Surenkamų gelžbetoninių elementų montavimas" at bounding box center [281, 355] width 434 height 22
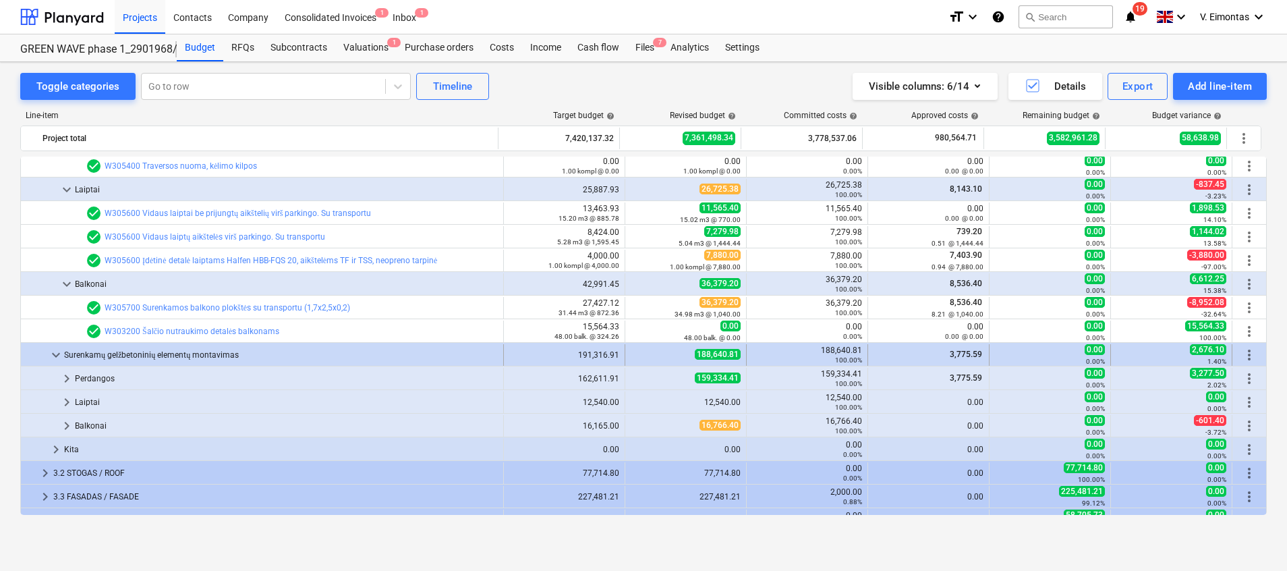
click at [198, 354] on div "Surenkamų gelžbetoninių elementų montavimas" at bounding box center [281, 355] width 434 height 22
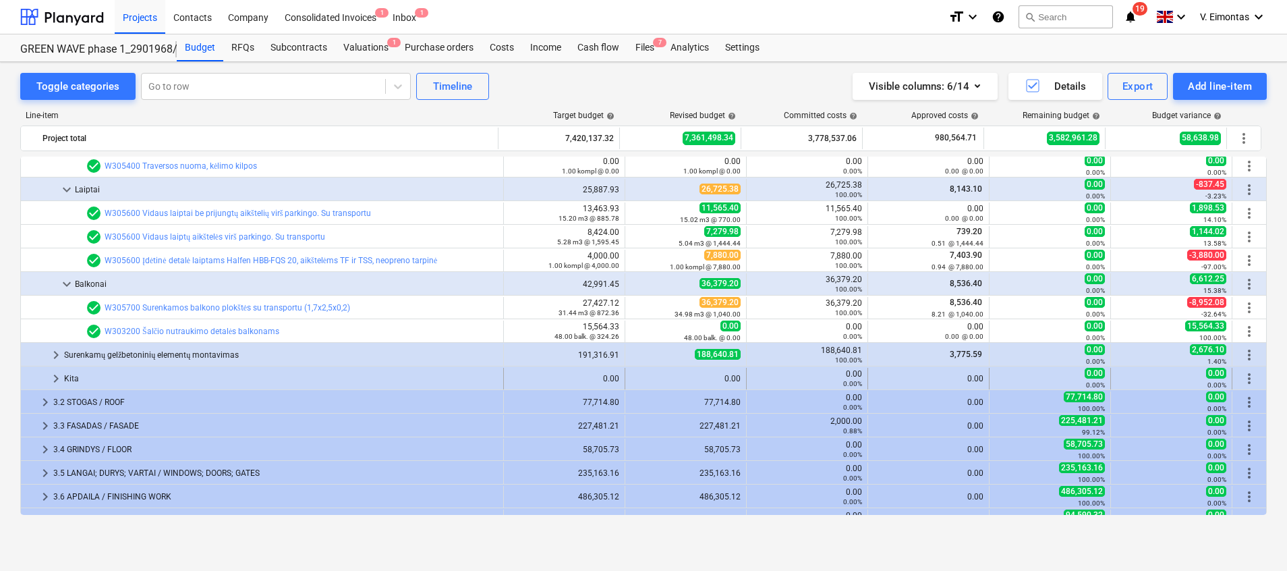
click at [95, 378] on div "Kita" at bounding box center [281, 379] width 434 height 22
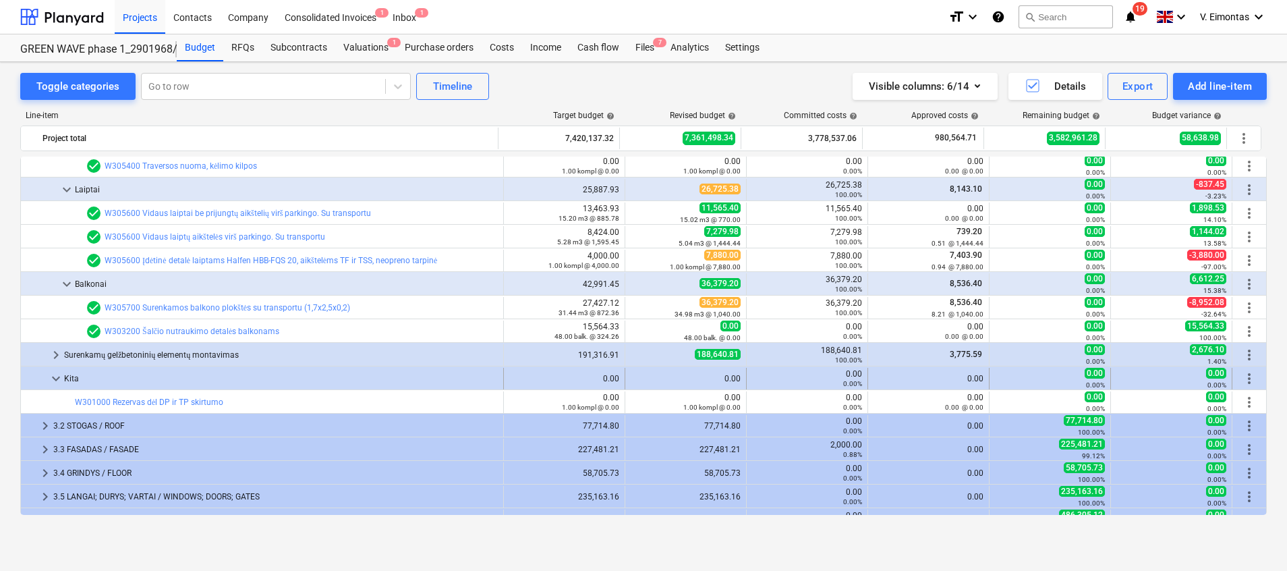
click at [114, 378] on div "Kita" at bounding box center [281, 379] width 434 height 22
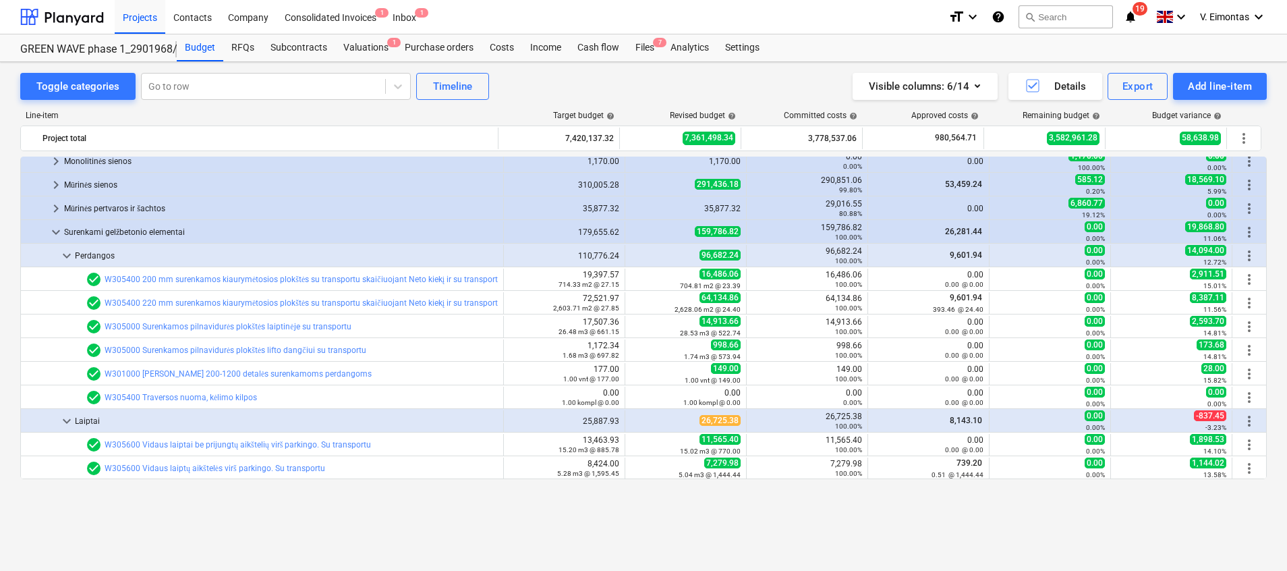
scroll to position [101, 0]
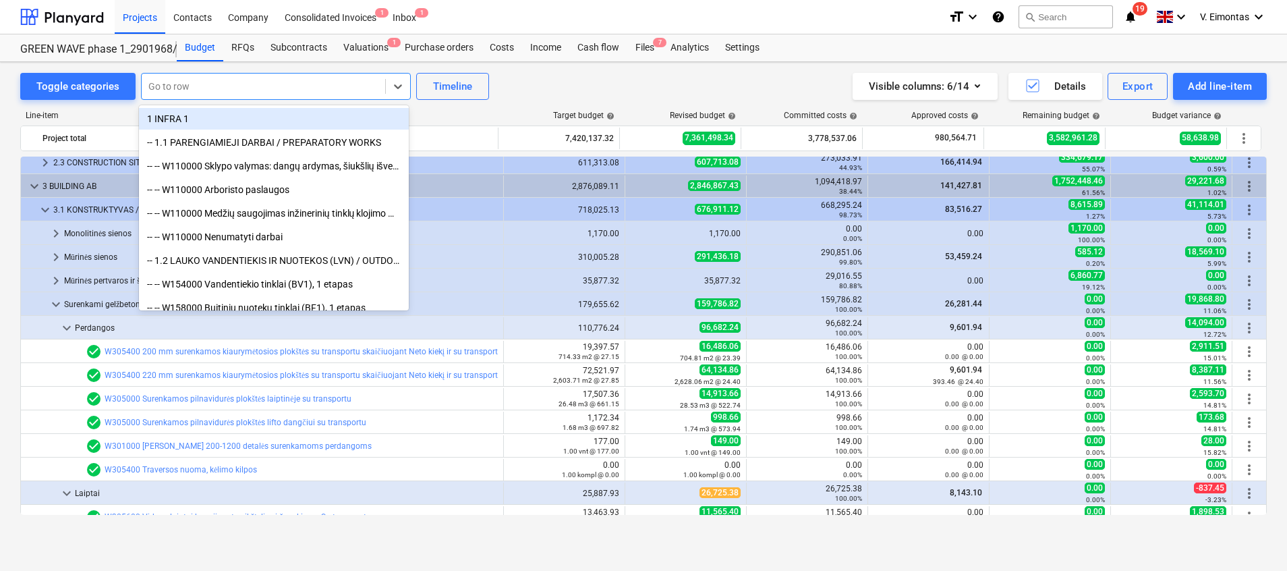
click at [196, 86] on div at bounding box center [263, 86] width 230 height 13
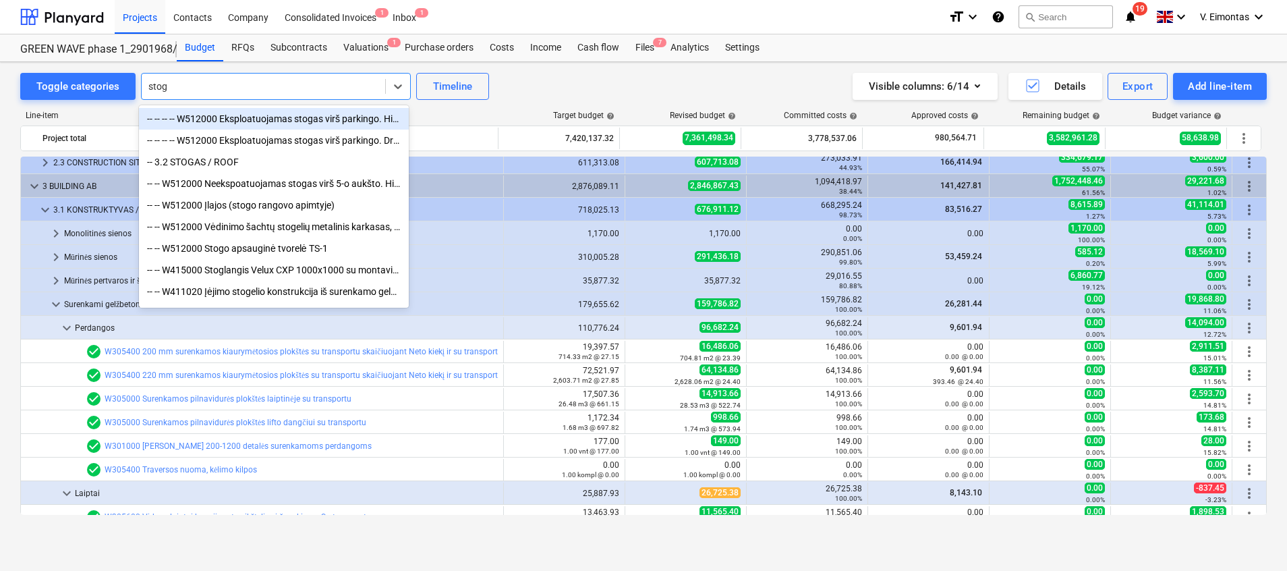
type input "stoge"
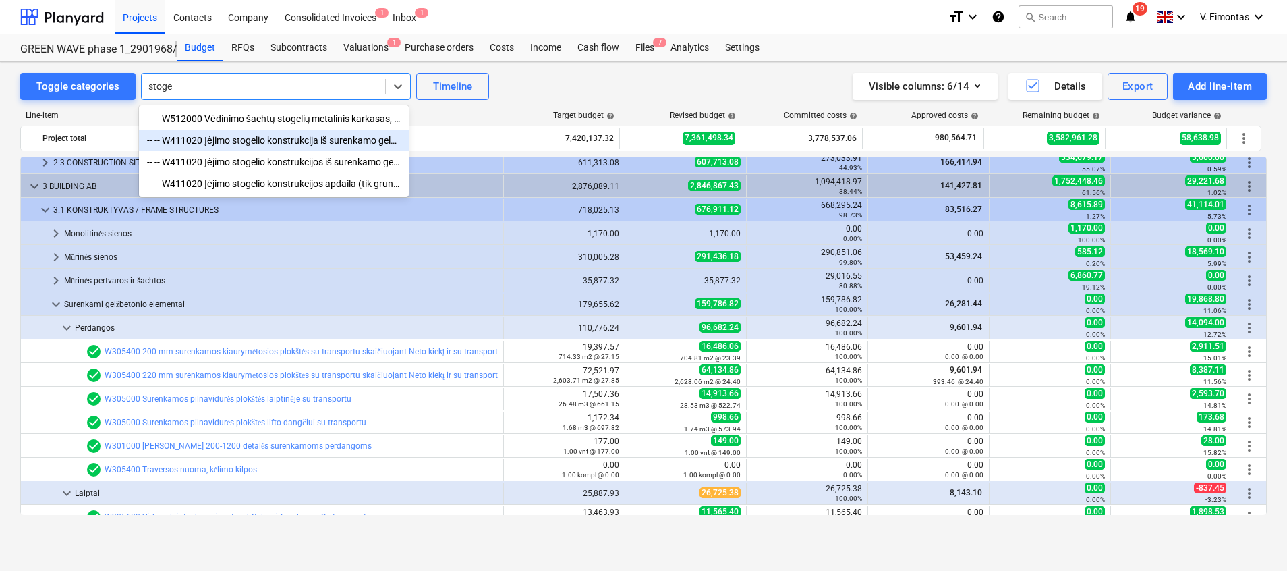
click at [307, 139] on div "-- -- W411020 Įėjimo stogelio konstrukcija iš surenkamo gelžbetonio (2,5x2,54x1…" at bounding box center [274, 141] width 270 height 22
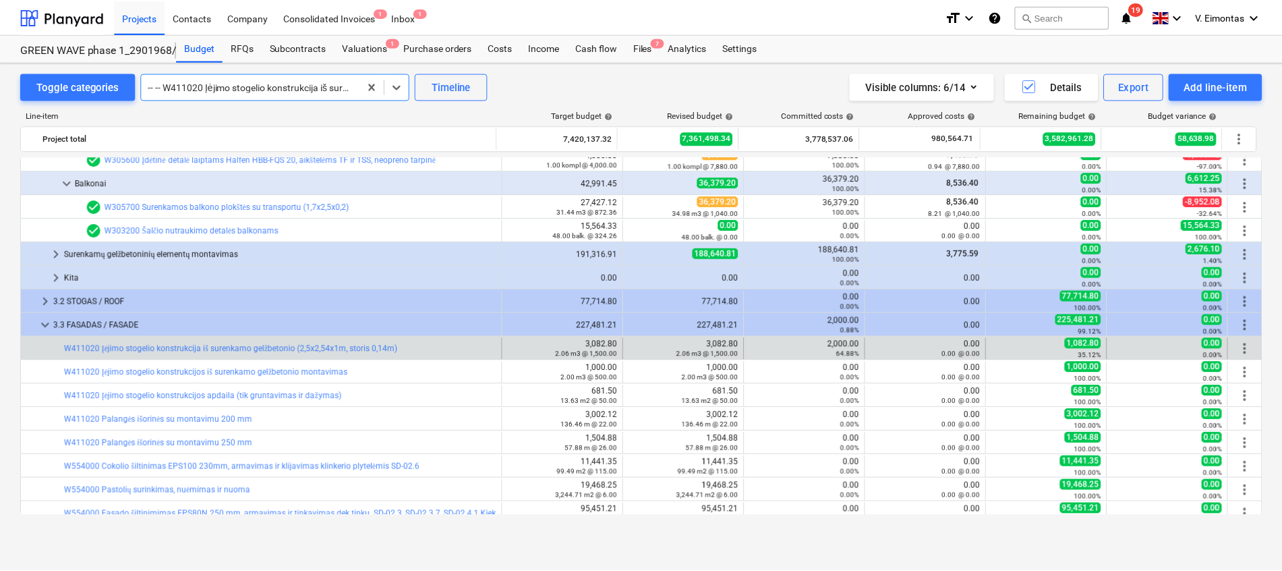
scroll to position [0, 0]
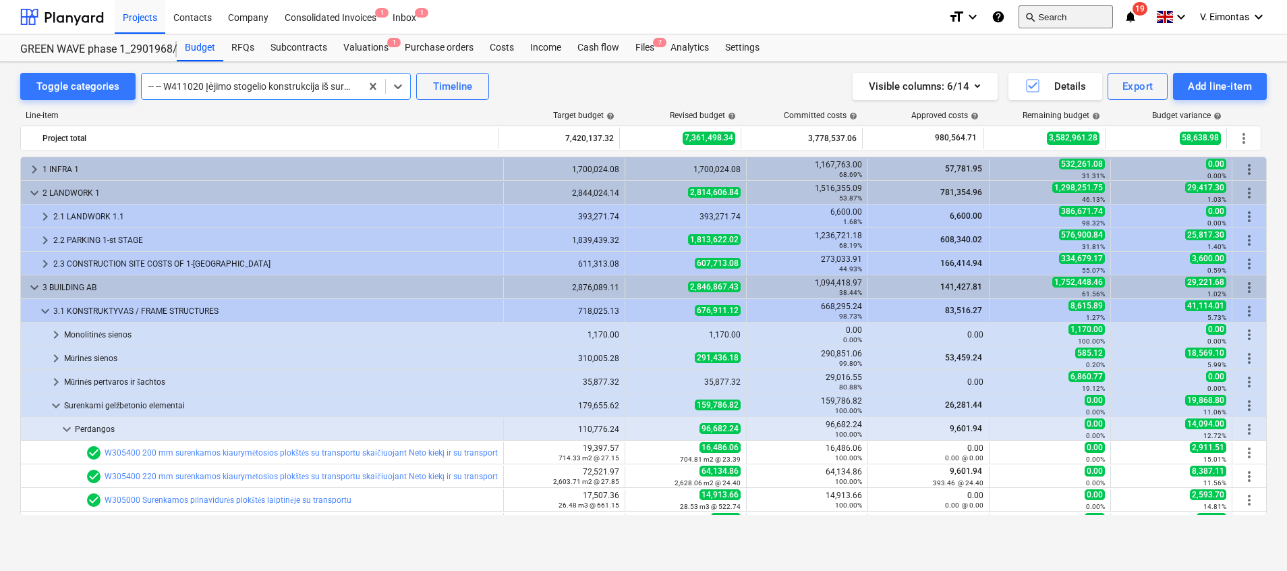
click at [1055, 13] on button "search Search" at bounding box center [1066, 16] width 94 height 23
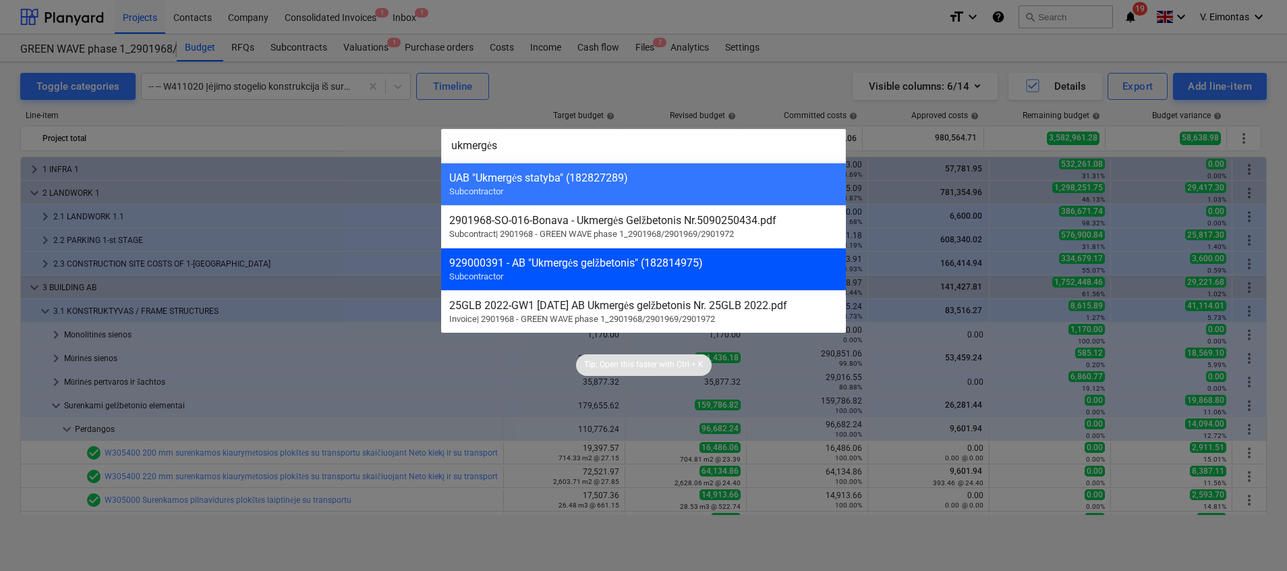
type input "ukmergės"
click at [532, 283] on div "929000391 - AB "Ukmergės gelžbetonis" (182814975) Subcontractor" at bounding box center [643, 269] width 405 height 42
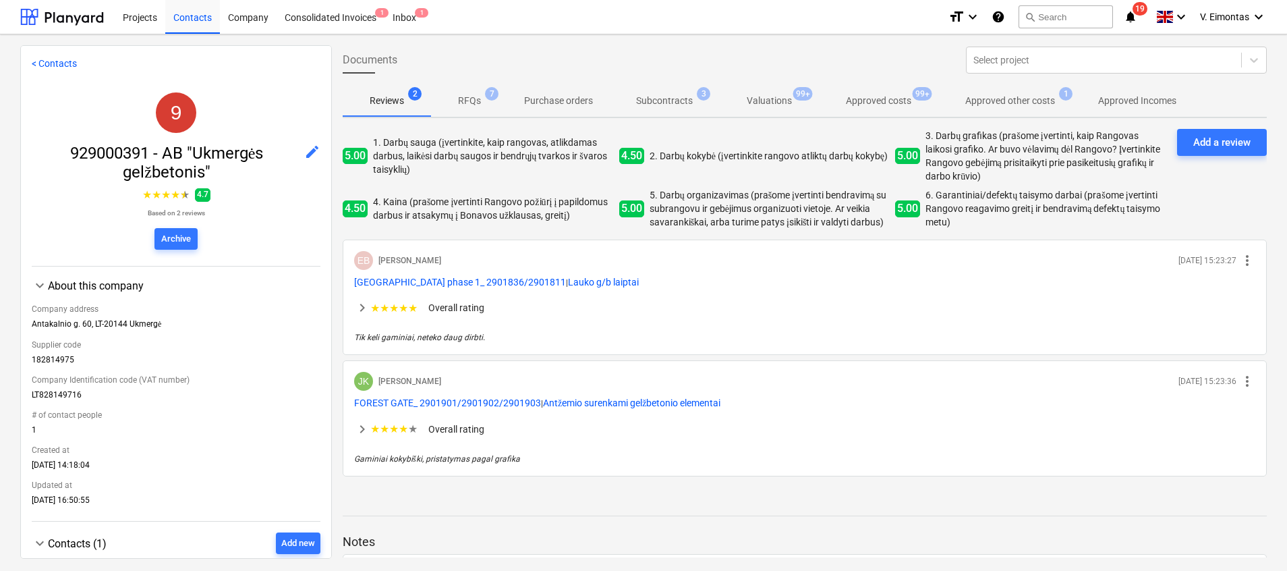
click at [661, 99] on p "Subcontracts" at bounding box center [664, 101] width 57 height 14
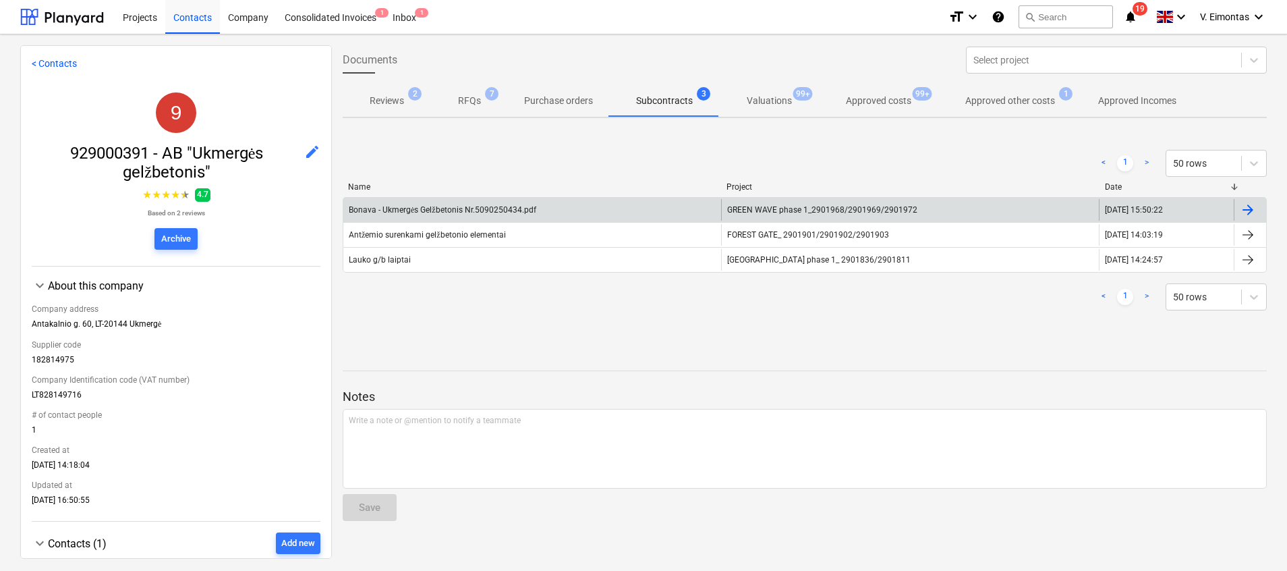
click at [749, 204] on div "GREEN WAVE phase 1_2901968/2901969/2901972" at bounding box center [910, 210] width 378 height 22
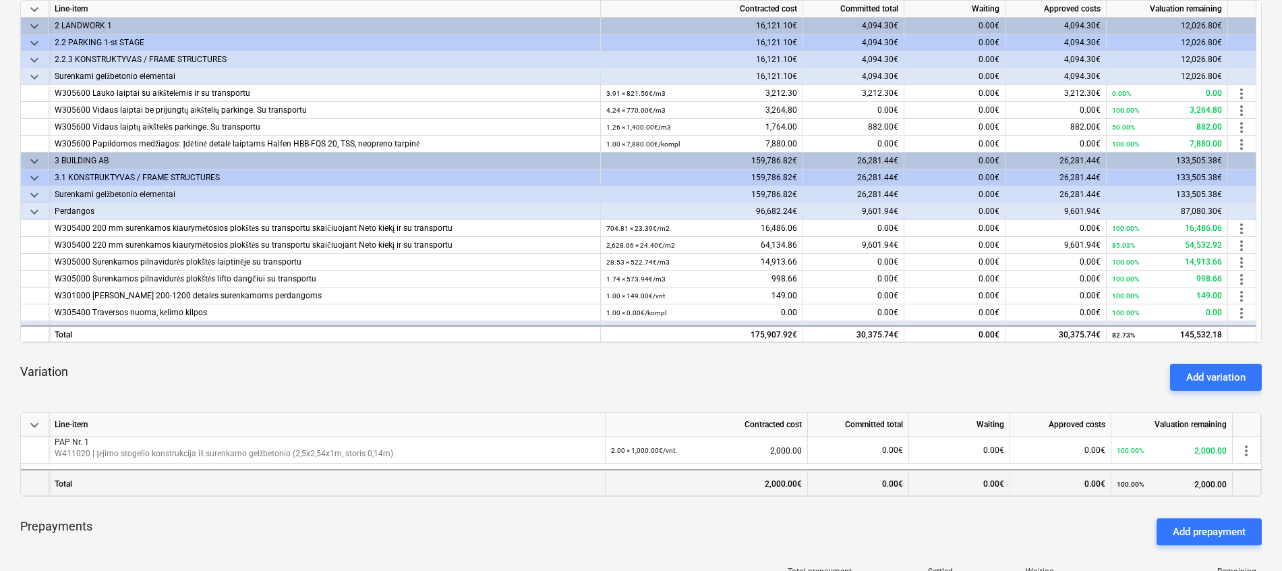
scroll to position [405, 0]
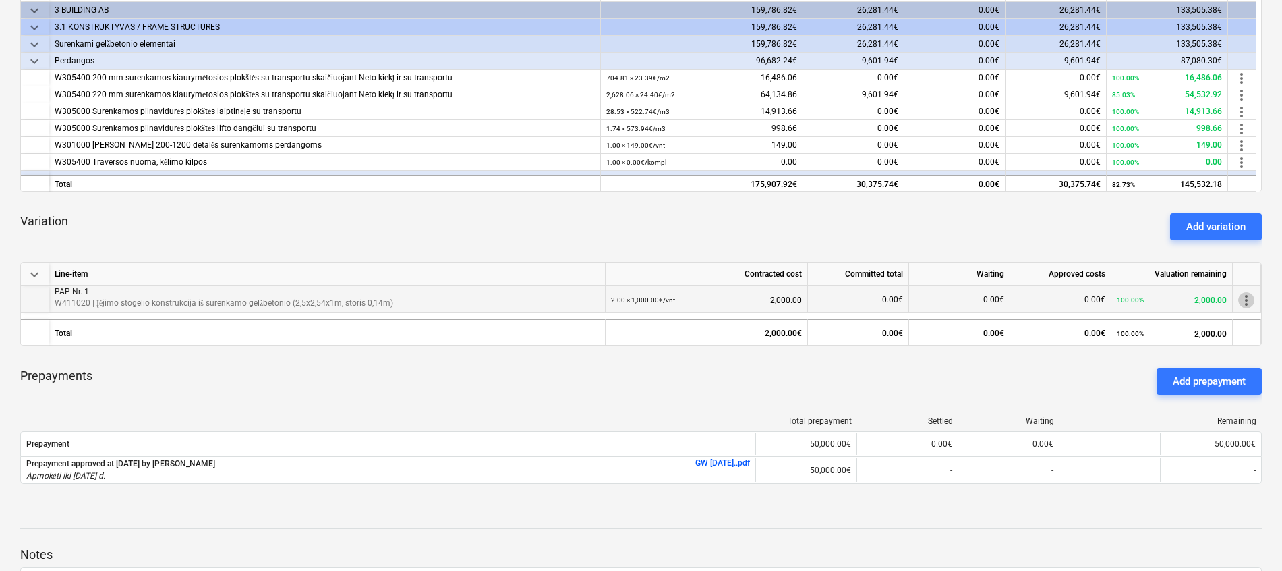
click at [1246, 300] on span "more_vert" at bounding box center [1246, 300] width 16 height 16
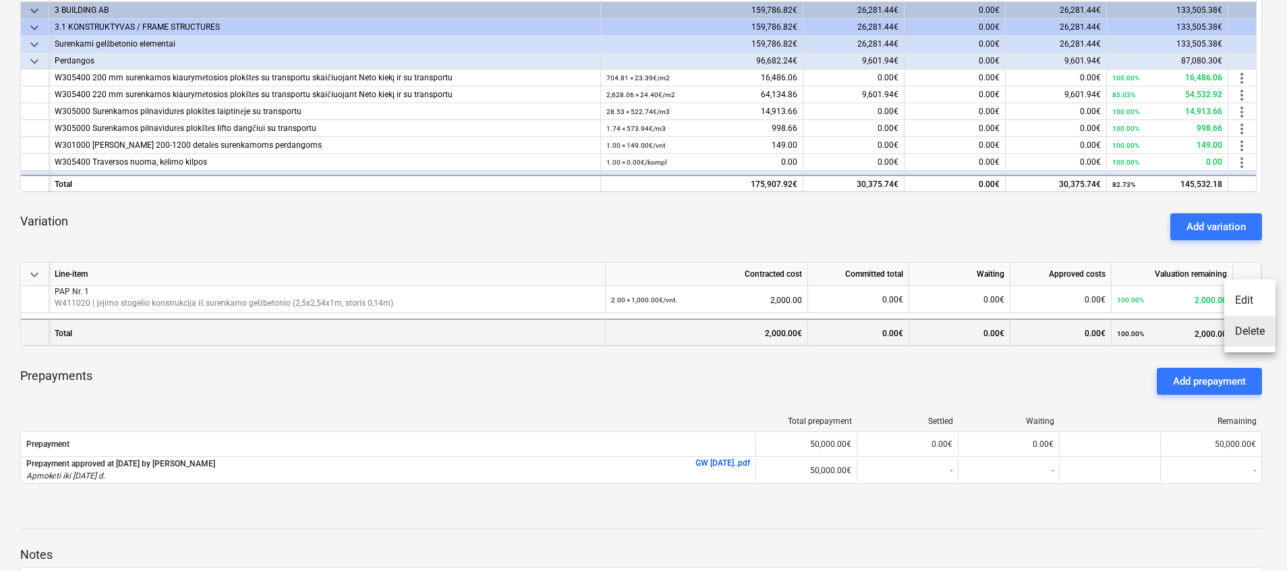
click at [1248, 331] on li "Delete" at bounding box center [1249, 331] width 51 height 31
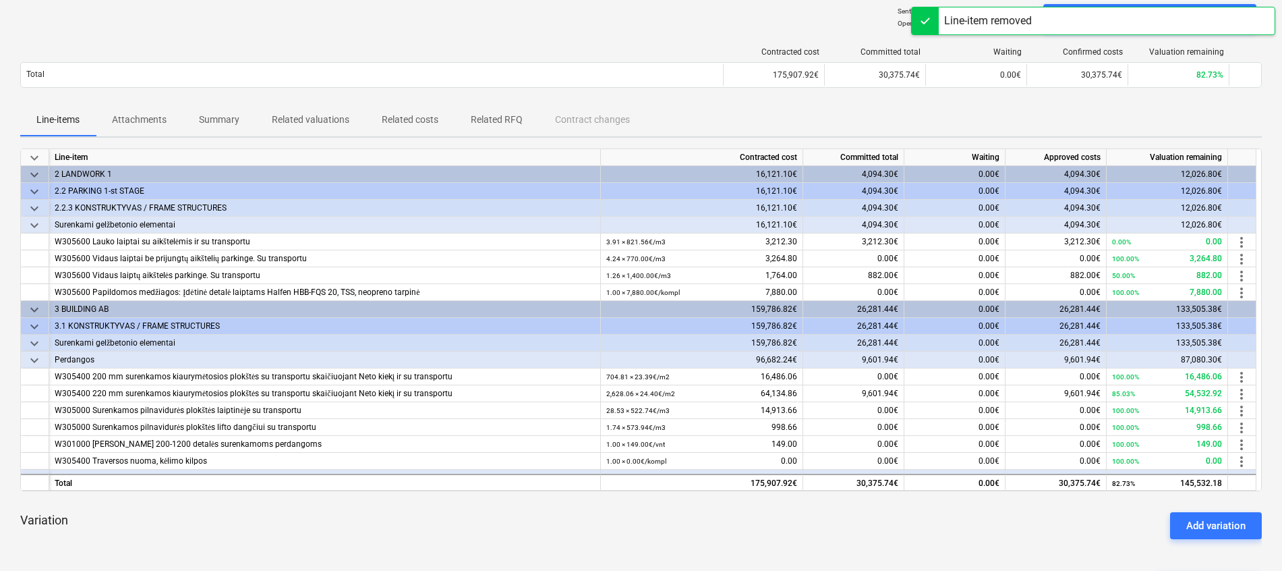
scroll to position [0, 0]
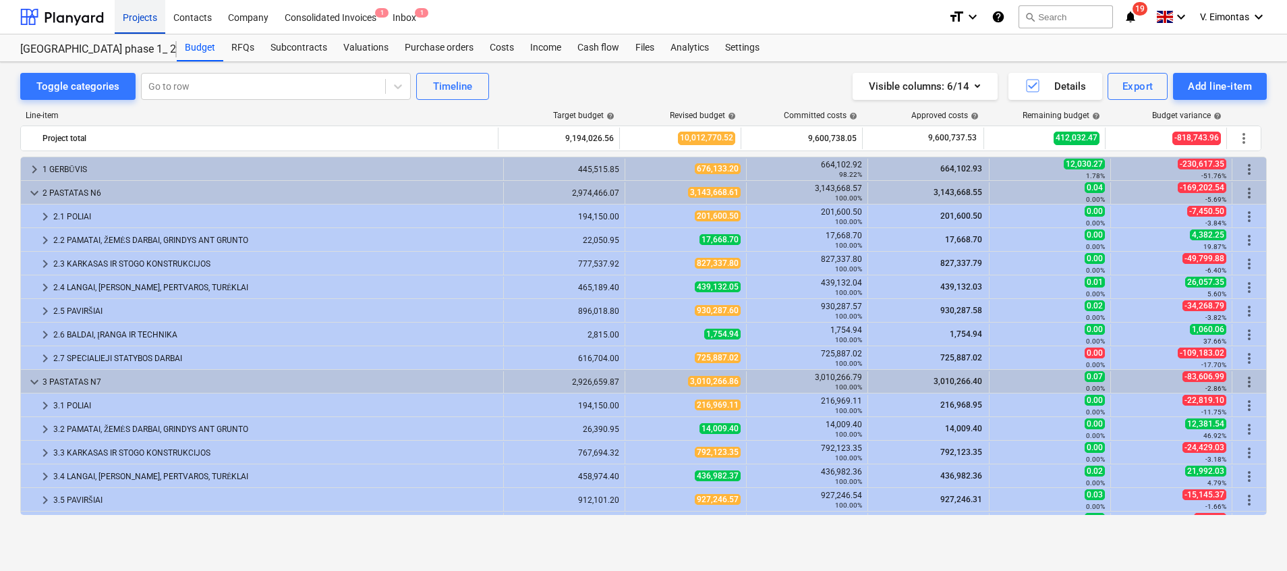
click at [138, 5] on div "Projects" at bounding box center [140, 16] width 51 height 34
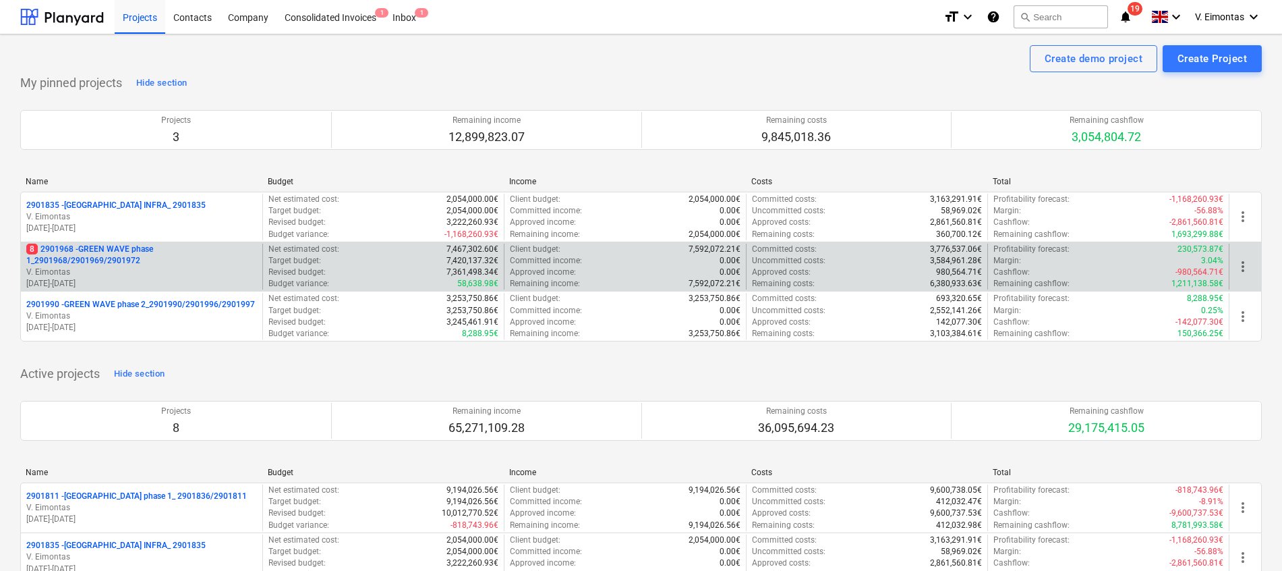
click at [117, 252] on p "8 2901968 - GREEN WAVE phase 1_2901968/2901969/2901972" at bounding box center [141, 254] width 231 height 23
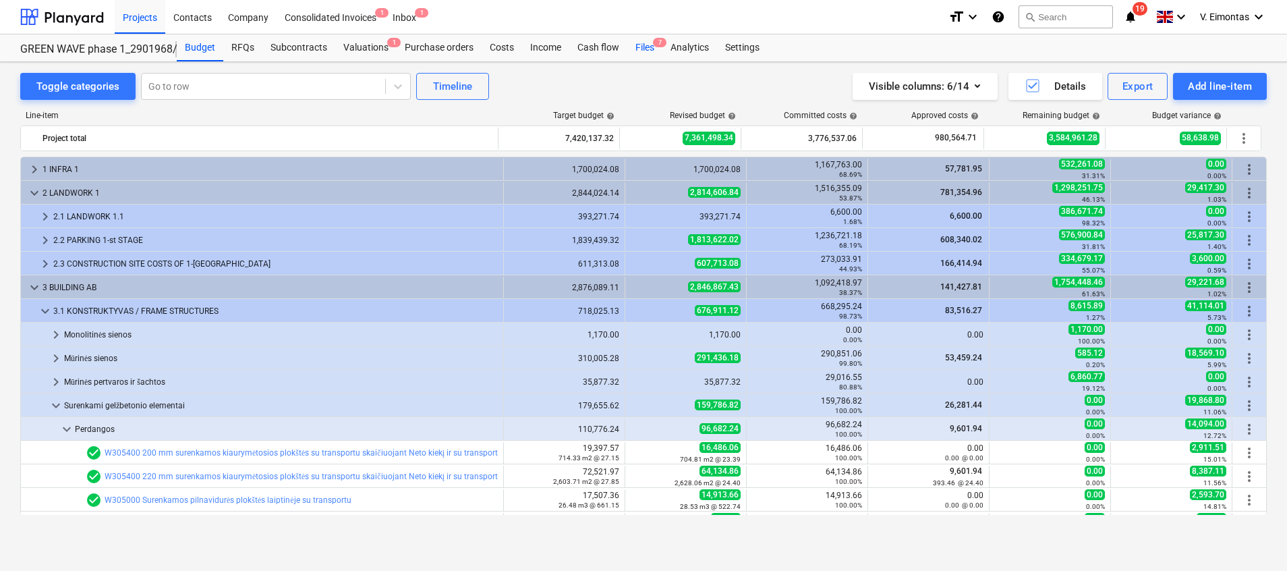
click at [643, 54] on div "Files 7" at bounding box center [644, 47] width 35 height 27
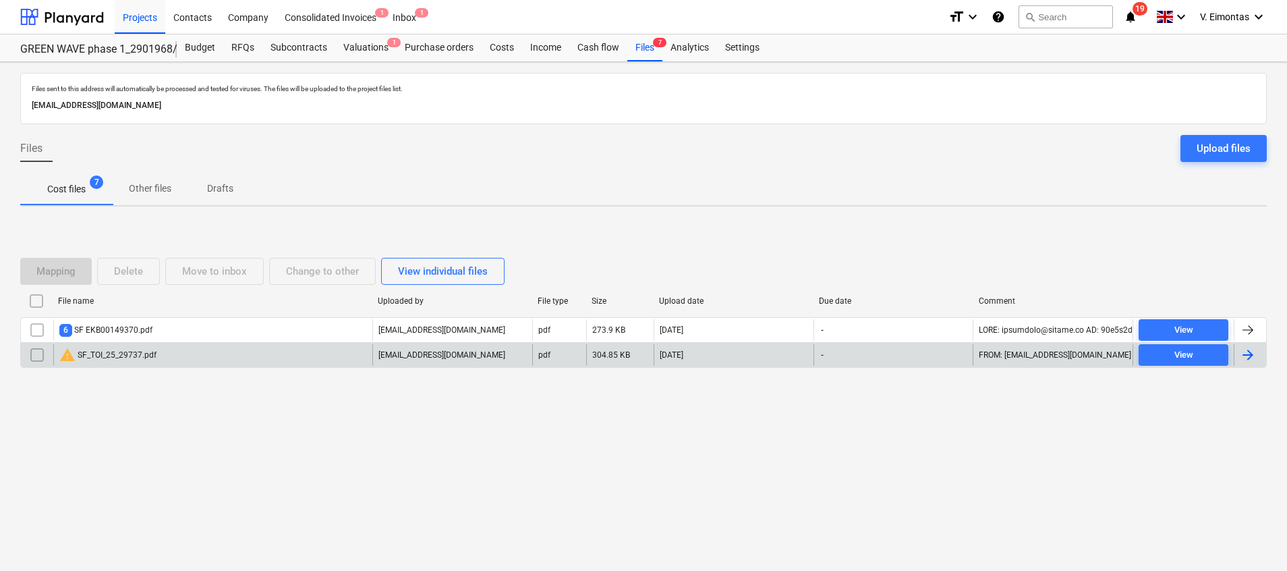
click at [155, 361] on div "warning SF_TOI_25_29737.pdf" at bounding box center [107, 355] width 97 height 16
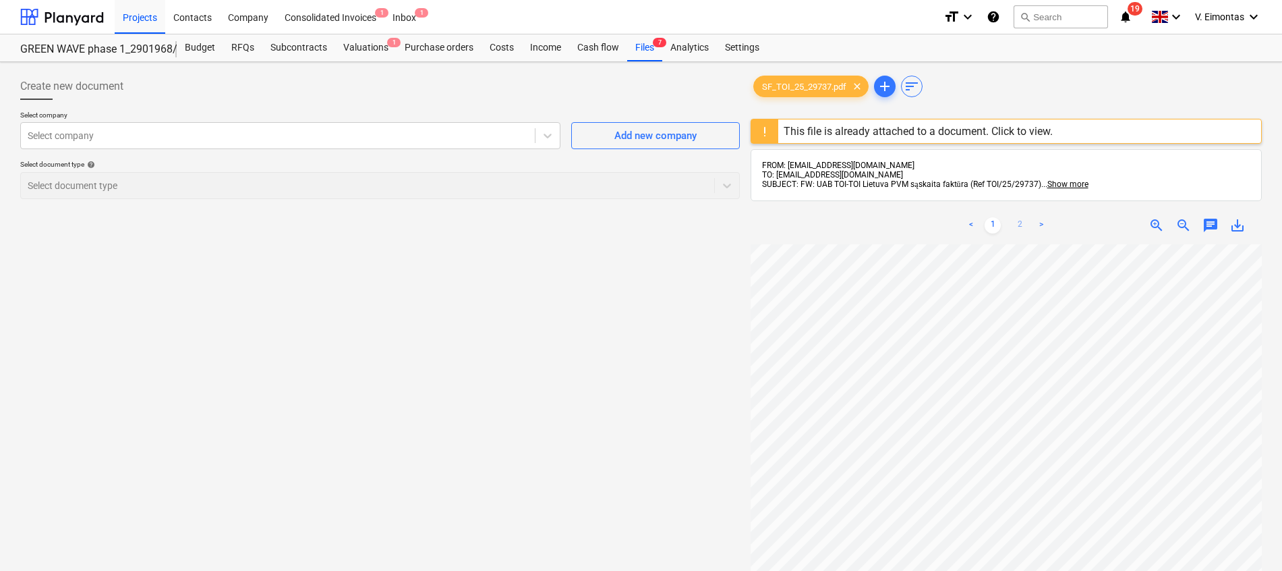
click at [1020, 221] on link "2" at bounding box center [1020, 225] width 16 height 16
click at [638, 46] on div "Files 7" at bounding box center [644, 47] width 35 height 27
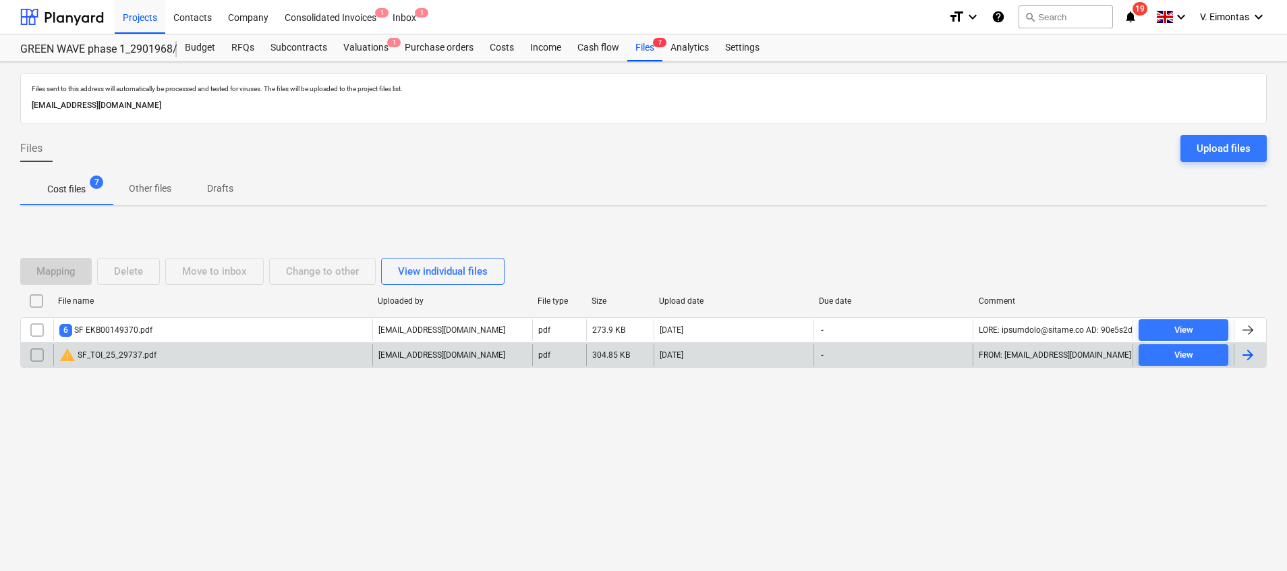
click at [46, 353] on input "checkbox" at bounding box center [37, 355] width 22 height 22
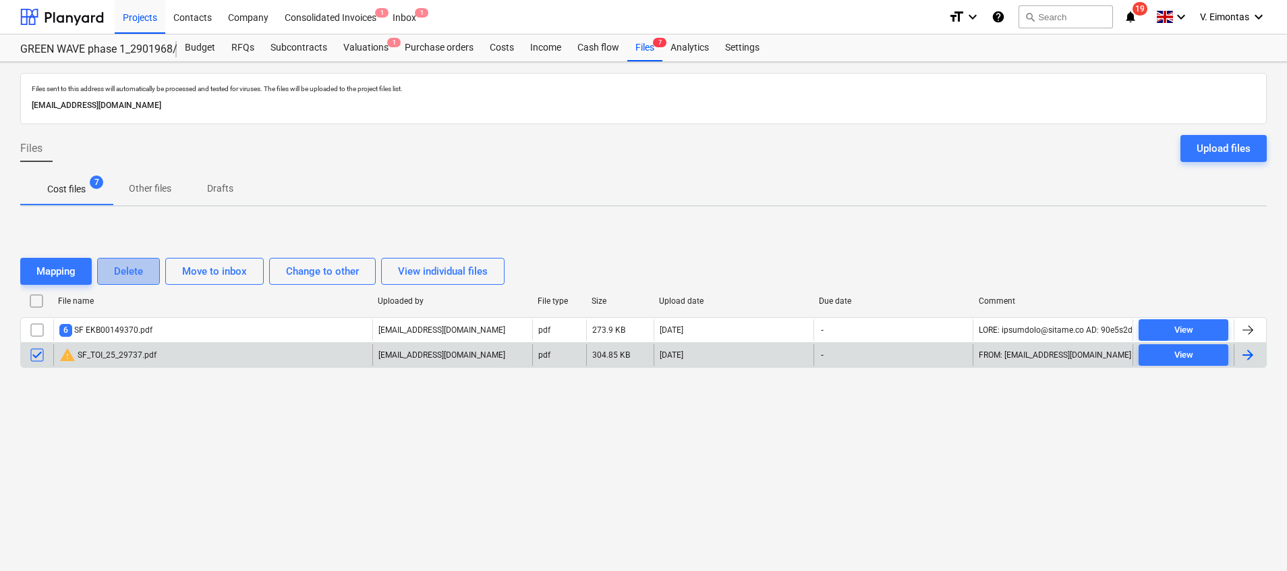
click at [130, 278] on div "Delete" at bounding box center [128, 271] width 29 height 18
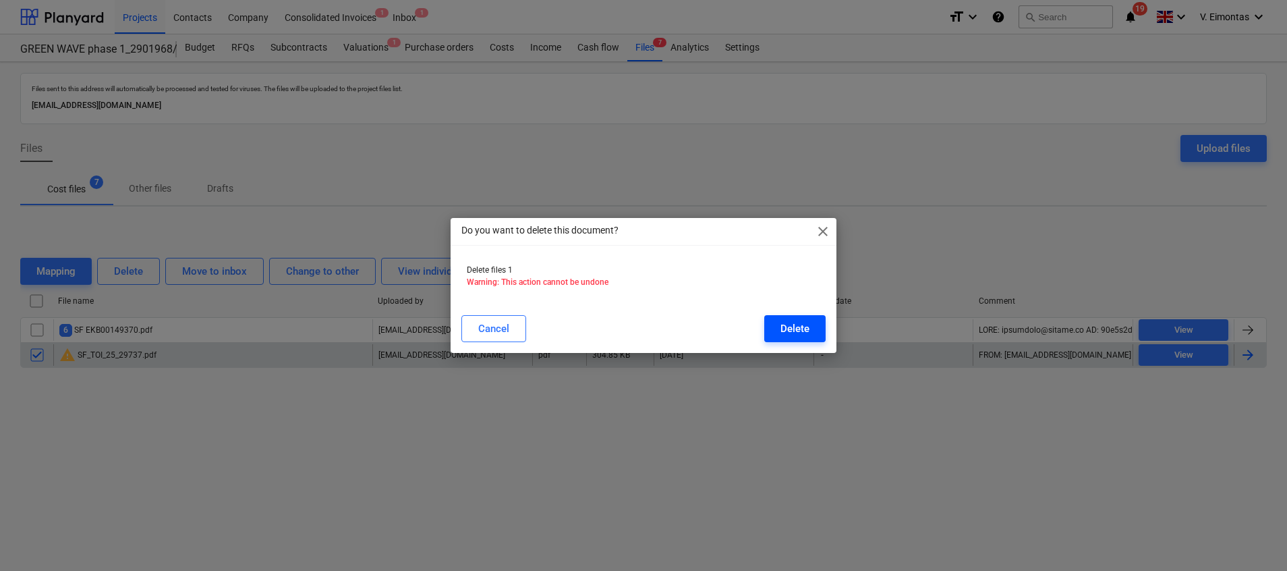
click at [802, 334] on div "Delete" at bounding box center [794, 329] width 29 height 18
